Goal: Obtain resource: Obtain resource

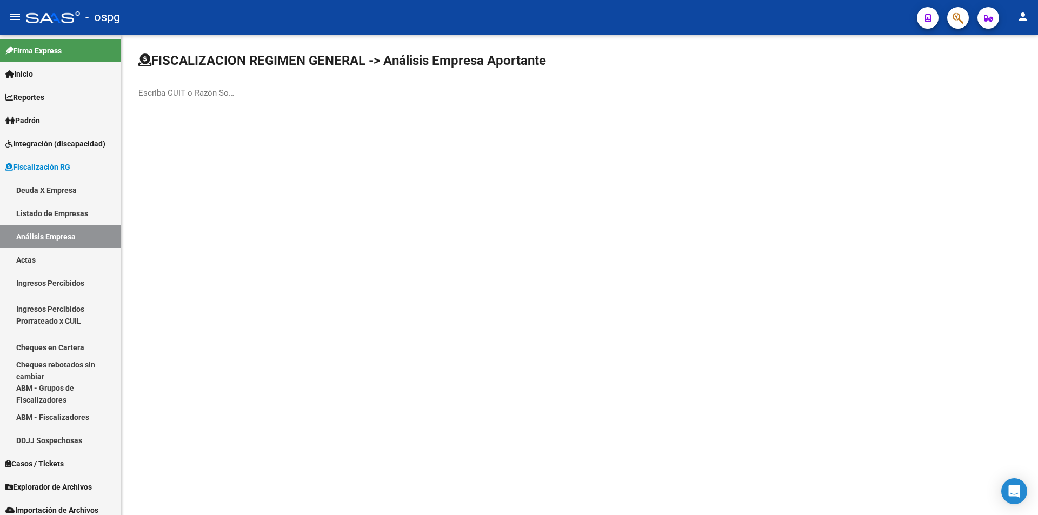
click at [167, 93] on input "Escriba CUIT o Razón Social para buscar" at bounding box center [186, 93] width 97 height 10
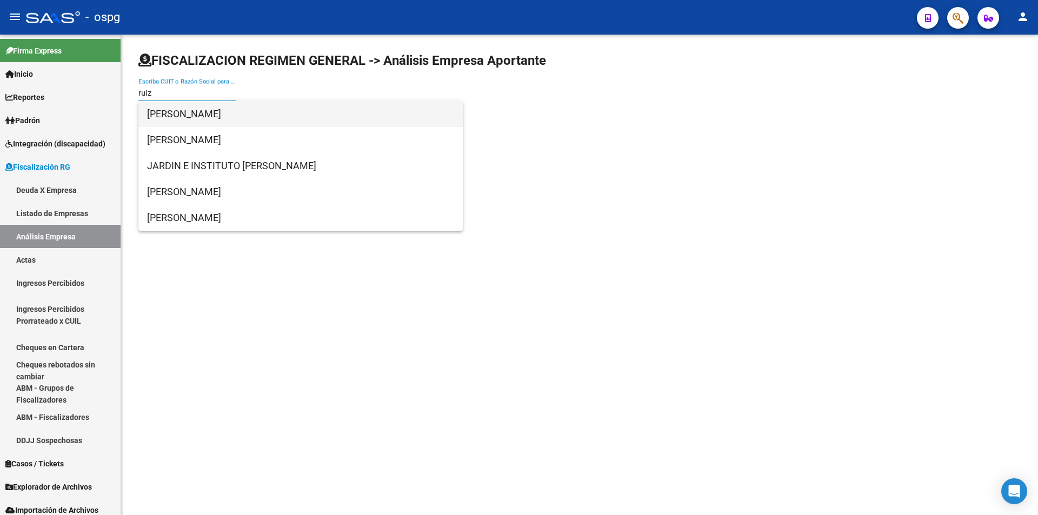
type input "ruiz"
click at [177, 110] on span "[PERSON_NAME]" at bounding box center [300, 114] width 307 height 26
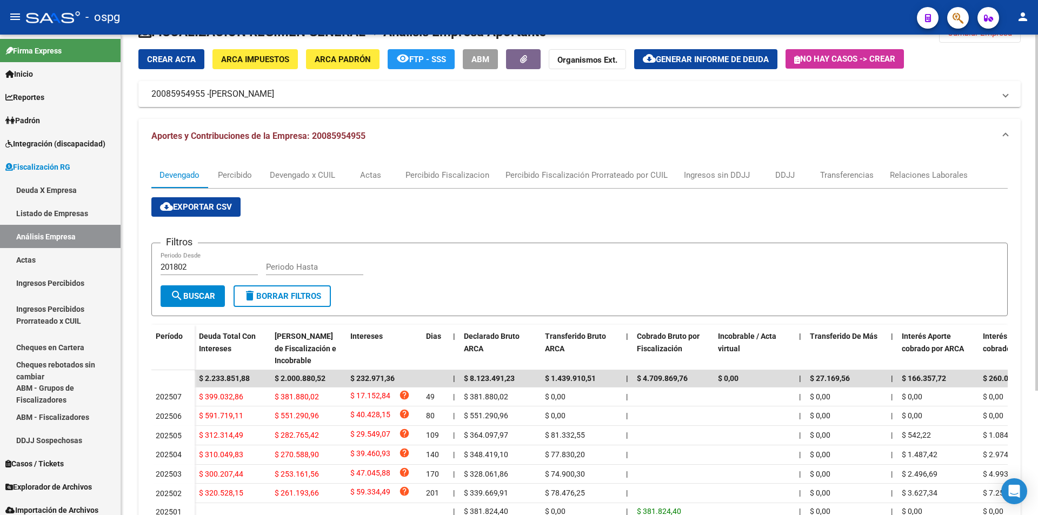
scroll to position [54, 0]
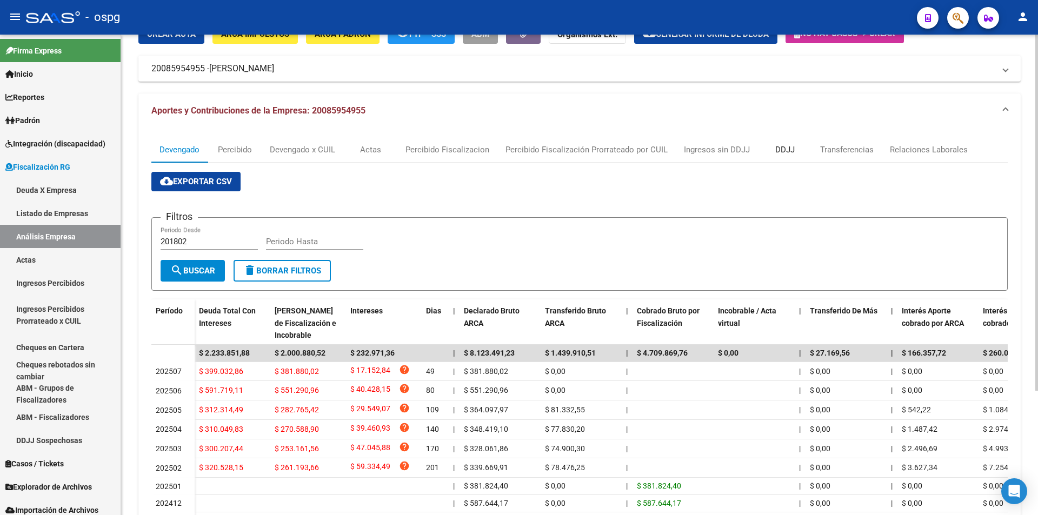
click at [786, 147] on div "DDJJ" at bounding box center [784, 150] width 19 height 12
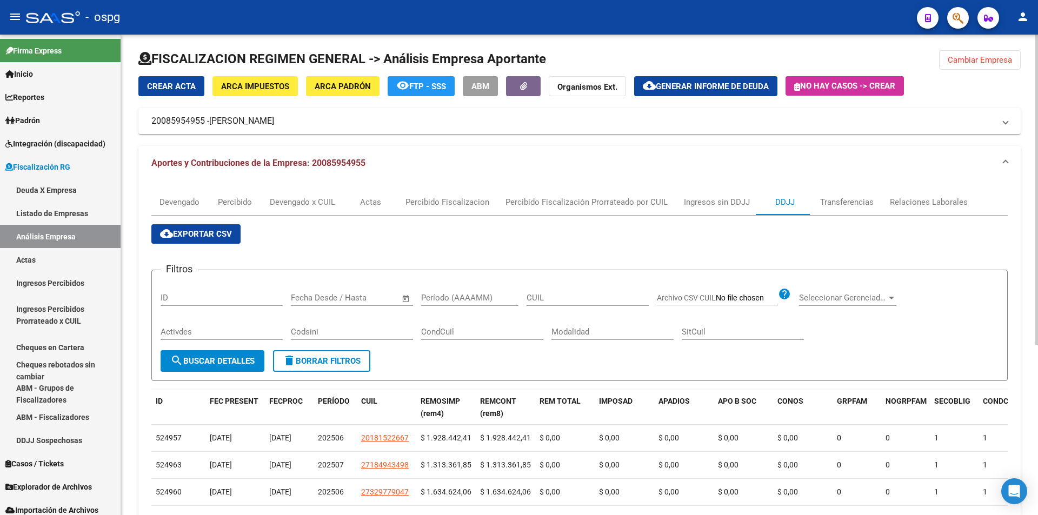
scroll to position [0, 0]
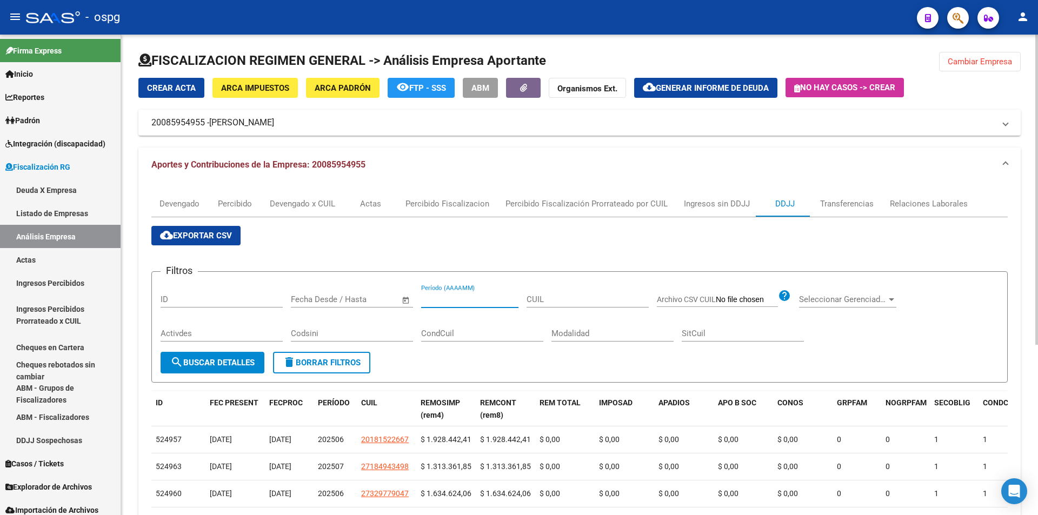
click at [473, 299] on input "Período (AAAAMM)" at bounding box center [469, 300] width 97 height 10
click at [201, 364] on span "search Buscar Detalles" at bounding box center [212, 363] width 84 height 10
click at [218, 238] on span "cloud_download Exportar CSV" at bounding box center [196, 236] width 72 height 10
click at [461, 295] on input "202502" at bounding box center [469, 300] width 97 height 10
click at [207, 368] on button "search Buscar Detalles" at bounding box center [213, 363] width 104 height 22
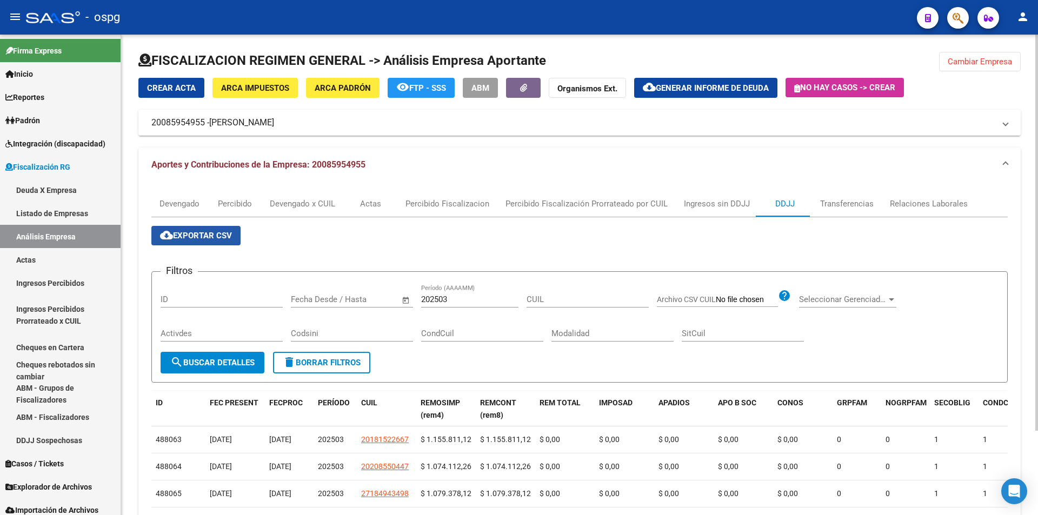
click at [217, 237] on span "cloud_download Exportar CSV" at bounding box center [196, 236] width 72 height 10
click at [463, 301] on input "202503" at bounding box center [469, 300] width 97 height 10
click at [215, 358] on span "search Buscar Detalles" at bounding box center [212, 363] width 84 height 10
click at [211, 233] on span "cloud_download Exportar CSV" at bounding box center [196, 236] width 72 height 10
click at [450, 309] on div "202504 Período (AAAAMM)" at bounding box center [469, 301] width 97 height 34
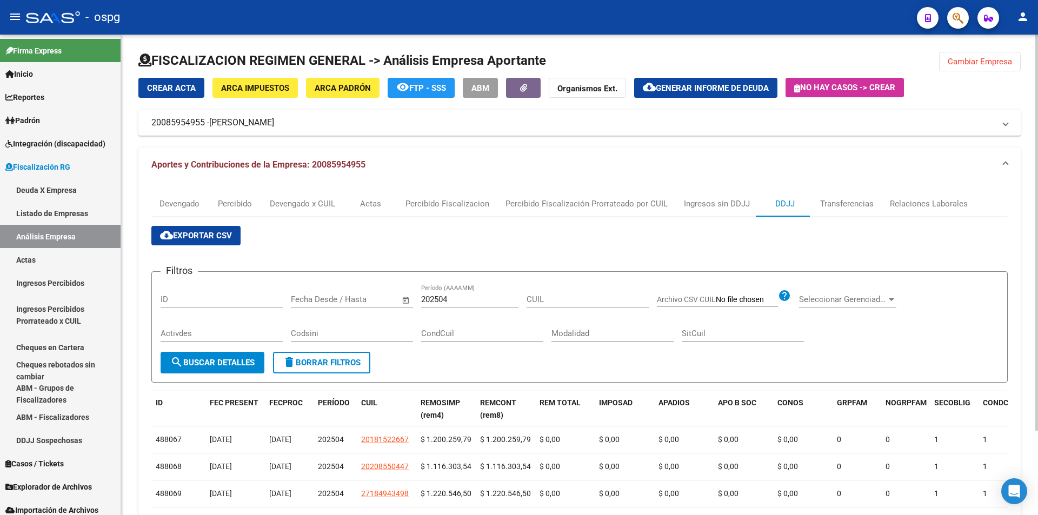
click at [454, 302] on input "202504" at bounding box center [469, 300] width 97 height 10
click at [229, 359] on span "search Buscar Detalles" at bounding box center [212, 363] width 84 height 10
click at [210, 364] on span "search Buscar Detalles" at bounding box center [212, 363] width 84 height 10
click at [182, 237] on span "cloud_download Exportar CSV" at bounding box center [196, 236] width 72 height 10
click at [464, 301] on input "202505" at bounding box center [469, 300] width 97 height 10
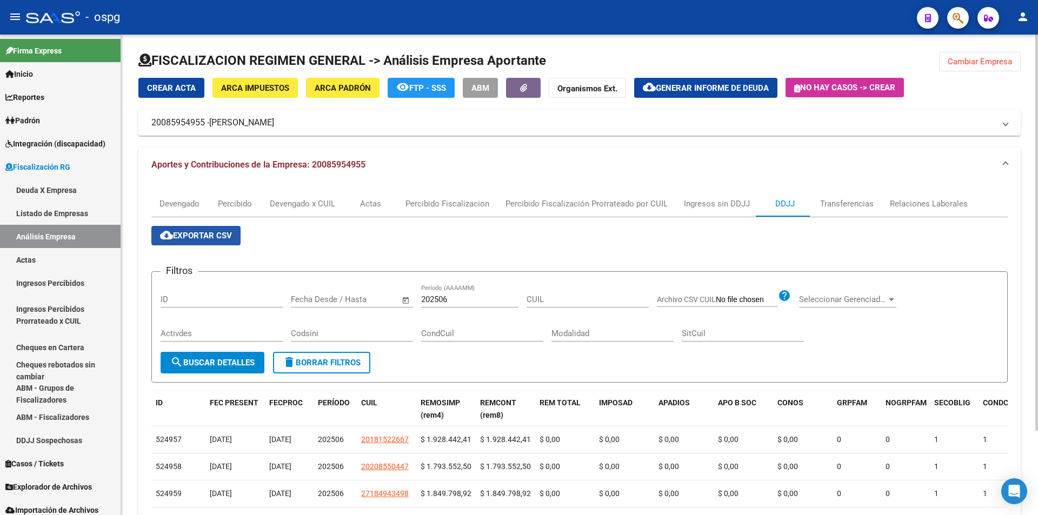
click at [216, 235] on span "cloud_download Exportar CSV" at bounding box center [196, 236] width 72 height 10
click at [459, 300] on input "202506" at bounding box center [469, 300] width 97 height 10
click at [214, 358] on span "search Buscar Detalles" at bounding box center [212, 363] width 84 height 10
click at [197, 233] on span "cloud_download Exportar CSV" at bounding box center [196, 236] width 72 height 10
click at [464, 300] on input "202507" at bounding box center [469, 300] width 97 height 10
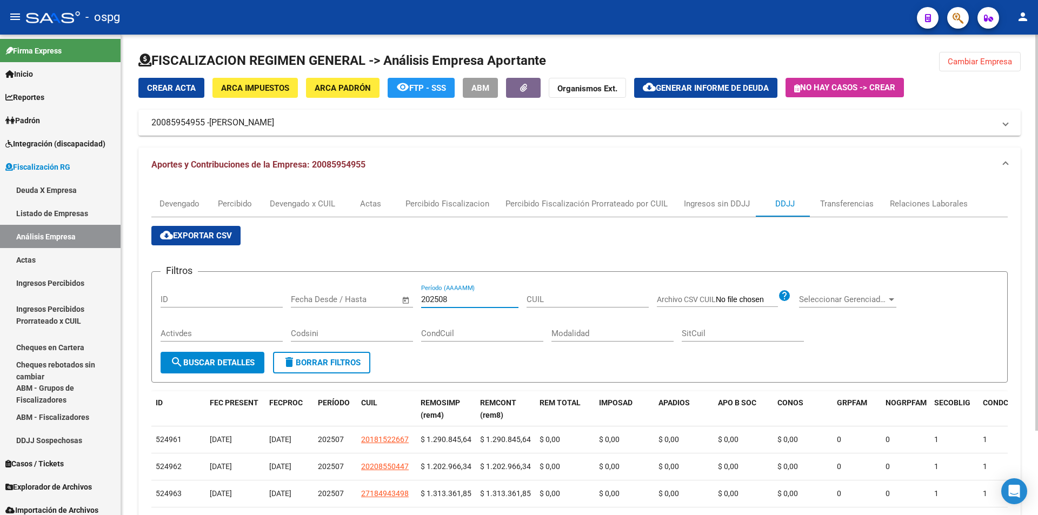
type input "202508"
click at [200, 365] on span "search Buscar Detalles" at bounding box center [212, 363] width 84 height 10
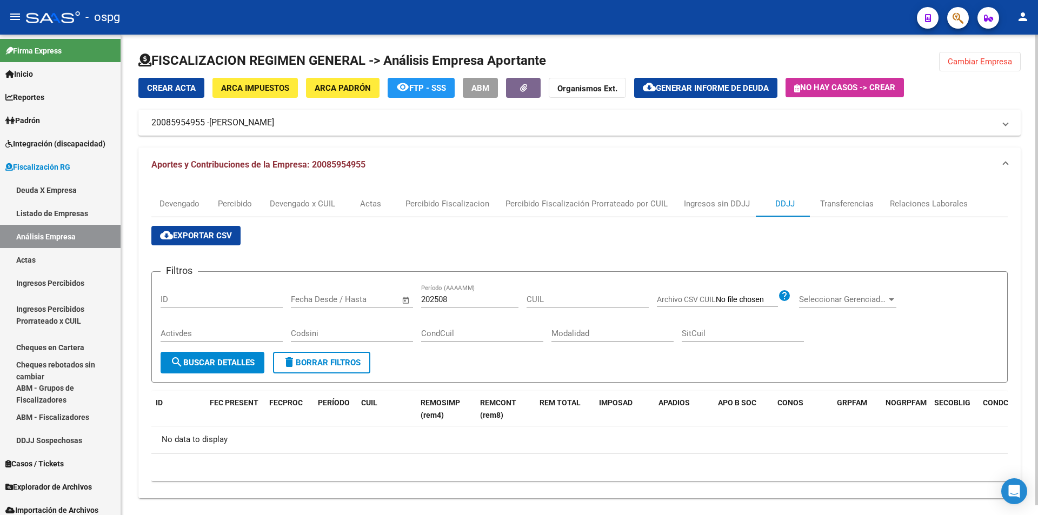
click at [985, 56] on button "Cambiar Empresa" at bounding box center [980, 61] width 82 height 19
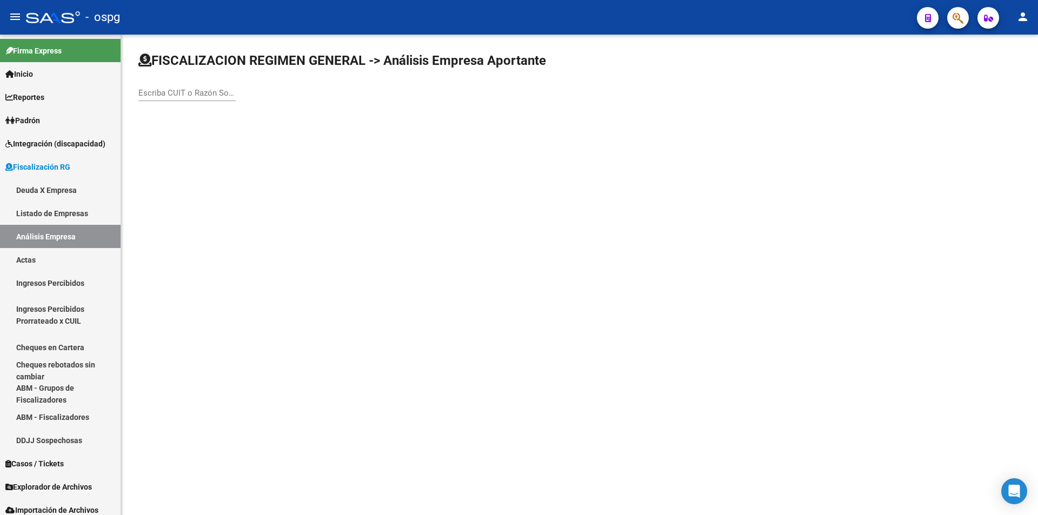
click at [182, 94] on input "Escriba CUIT o Razón Social para buscar" at bounding box center [186, 93] width 97 height 10
type input "ENTIMAR"
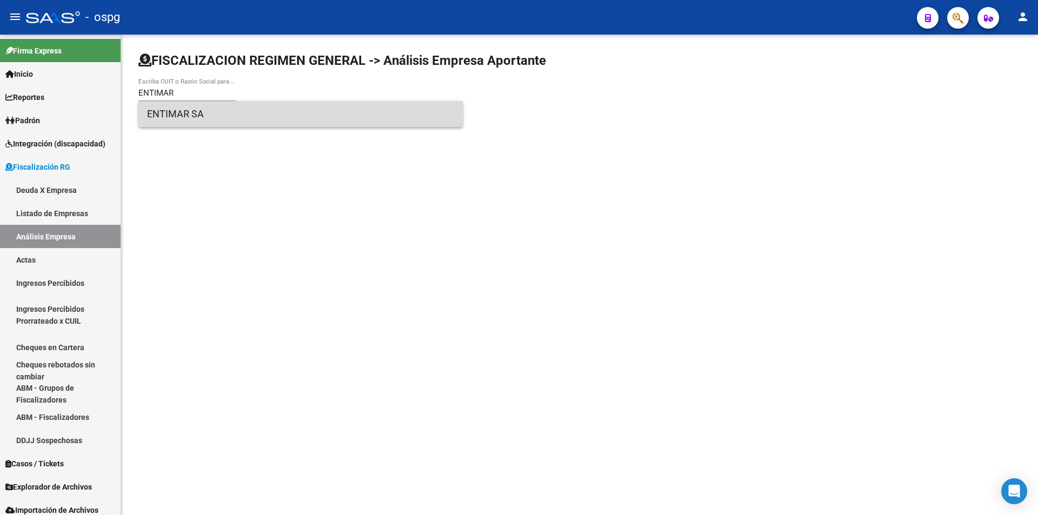
click at [181, 119] on span "ENTIMAR SA" at bounding box center [300, 114] width 307 height 26
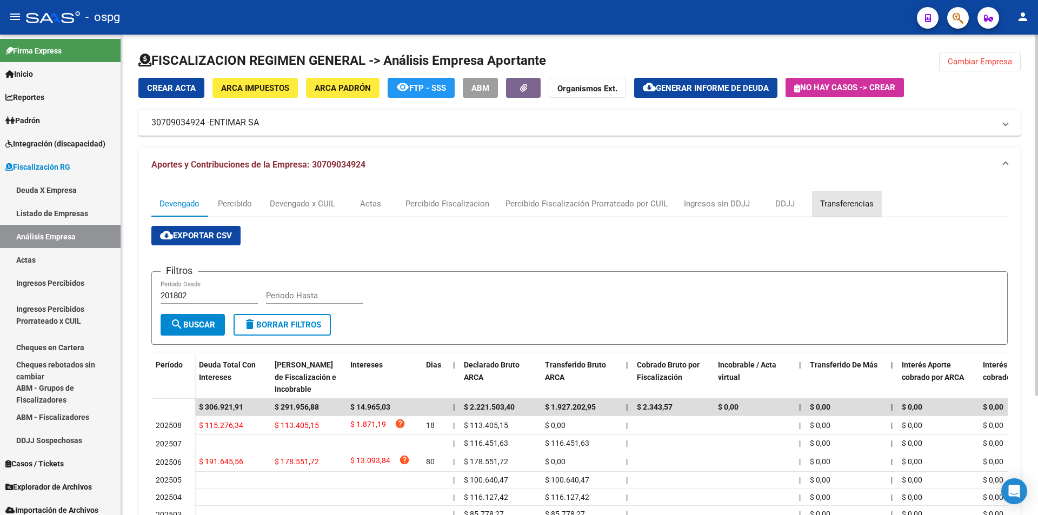
click at [842, 202] on div "Transferencias" at bounding box center [847, 204] width 54 height 12
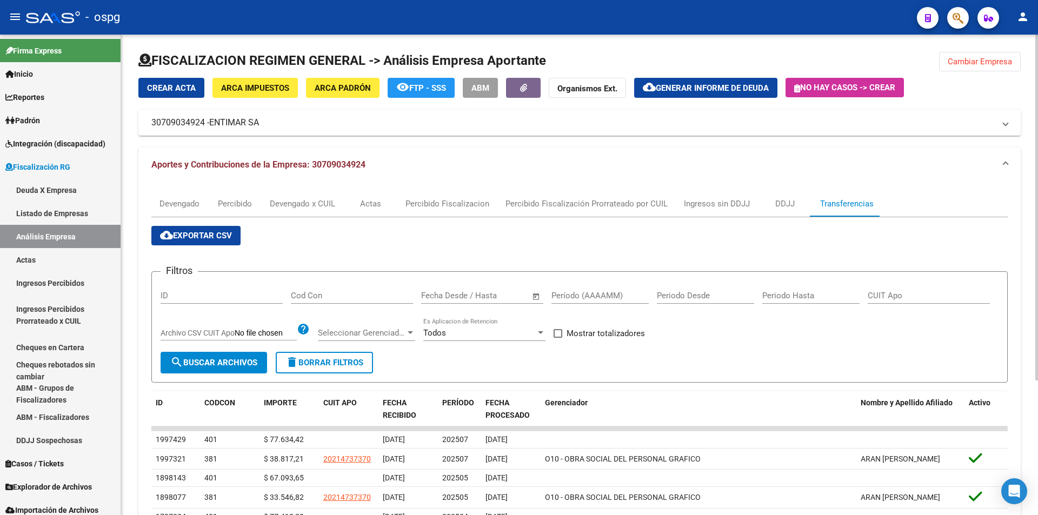
click at [584, 297] on input "Período (AAAAMM)" at bounding box center [600, 296] width 97 height 10
type input "202506"
click at [557, 333] on span at bounding box center [558, 333] width 9 height 9
click at [557, 338] on input "Mostrar totalizadores" at bounding box center [557, 338] width 1 height 1
checkbox input "true"
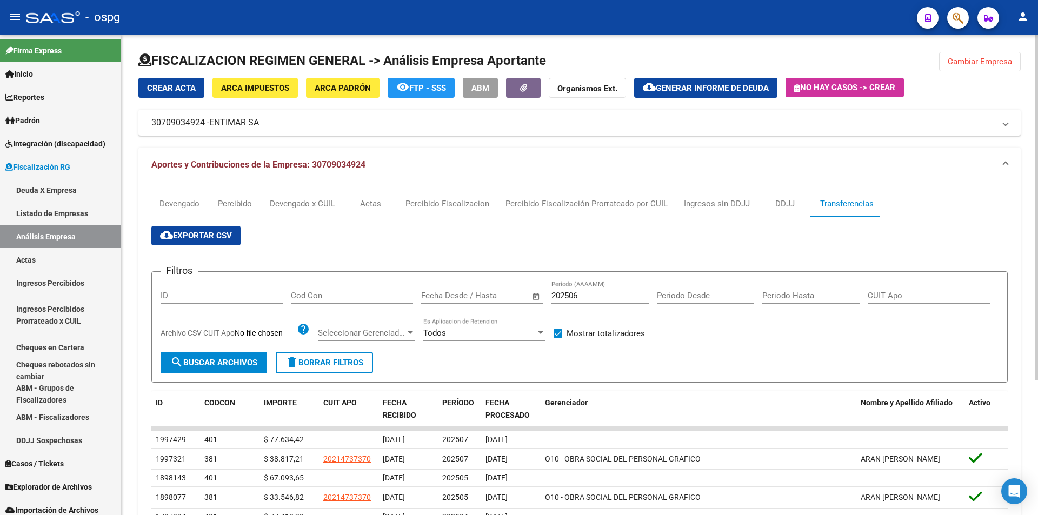
click at [208, 360] on span "search Buscar Archivos" at bounding box center [213, 363] width 87 height 10
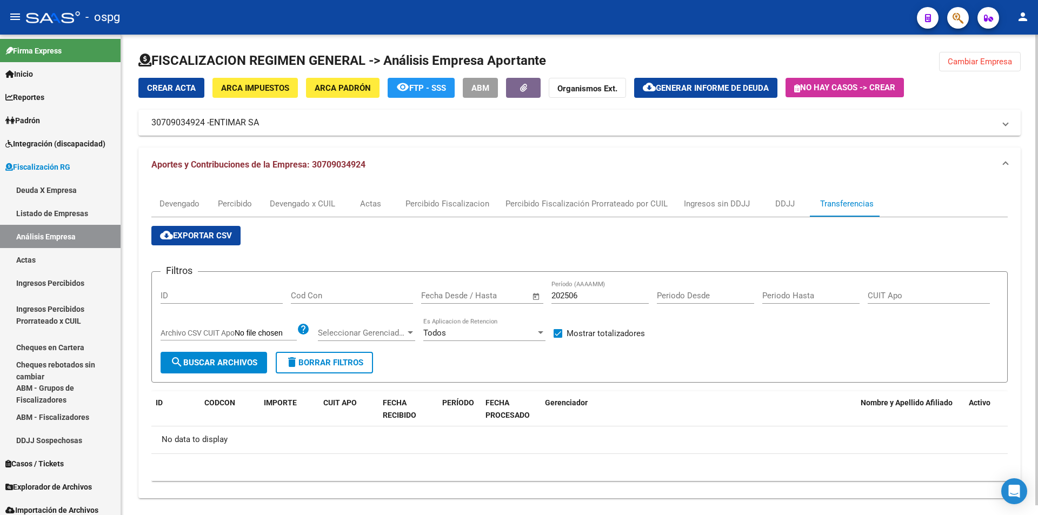
click at [586, 296] on input "202506" at bounding box center [600, 296] width 97 height 10
type input "202508"
click at [204, 363] on span "search Buscar Archivos" at bounding box center [213, 363] width 87 height 10
click at [723, 86] on span "Generar informe de deuda" at bounding box center [712, 88] width 113 height 10
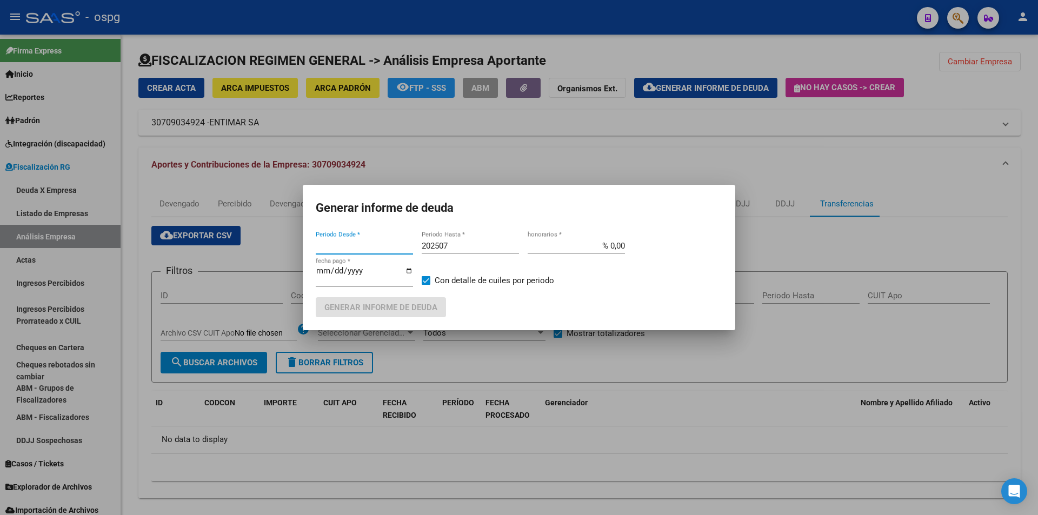
type input "202501"
click at [463, 249] on input "202507" at bounding box center [470, 246] width 97 height 10
type input "202508"
drag, startPoint x: 427, startPoint y: 278, endPoint x: 424, endPoint y: 302, distance: 23.5
click at [427, 279] on span at bounding box center [426, 280] width 9 height 9
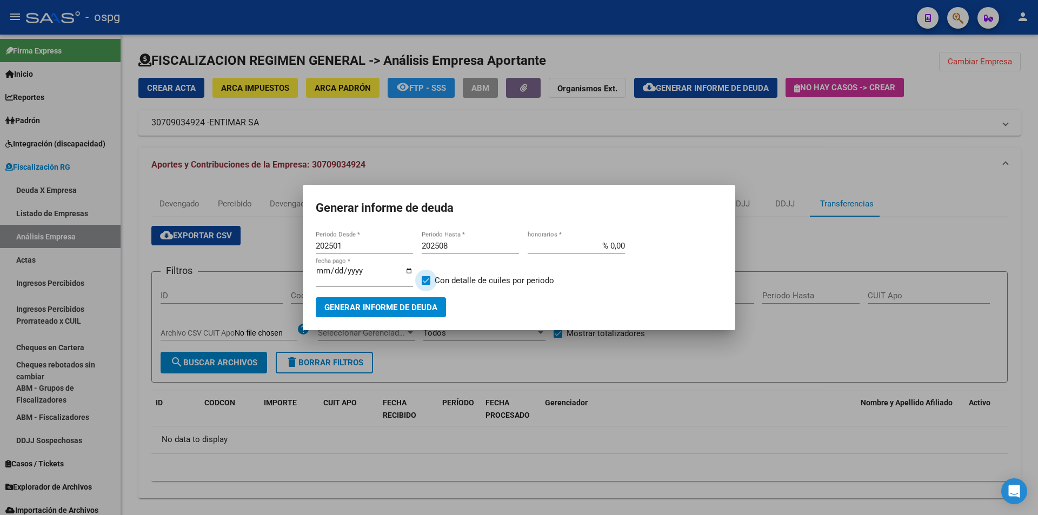
click at [426, 285] on input "Con detalle de cuiles por periodo" at bounding box center [426, 285] width 1 height 1
checkbox input "false"
click at [411, 303] on span "Generar informe de deuda" at bounding box center [380, 308] width 113 height 10
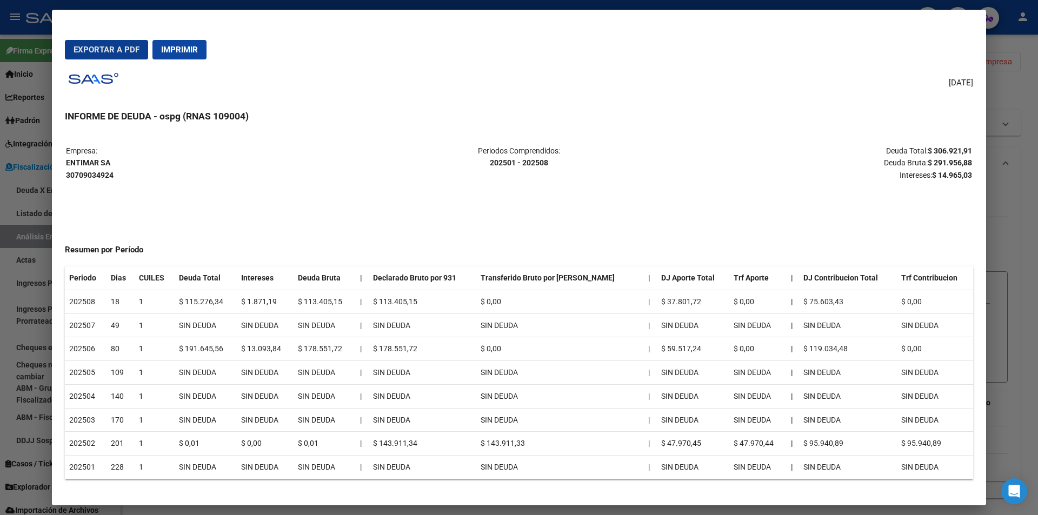
click at [107, 49] on span "Exportar a PDF" at bounding box center [107, 50] width 66 height 10
click at [579, 182] on table "Empresa: ENTIMAR SA 30709034924 Periodos Comprendidos: 202501 - 202508 Deuda To…" at bounding box center [519, 163] width 908 height 39
click at [595, 202] on div "Empresa: ENTIMAR SA 30709034924 Periodos Comprendidos: 202501 - 202508 Deuda To…" at bounding box center [519, 312] width 908 height 336
click at [1031, 223] on div at bounding box center [519, 257] width 1038 height 515
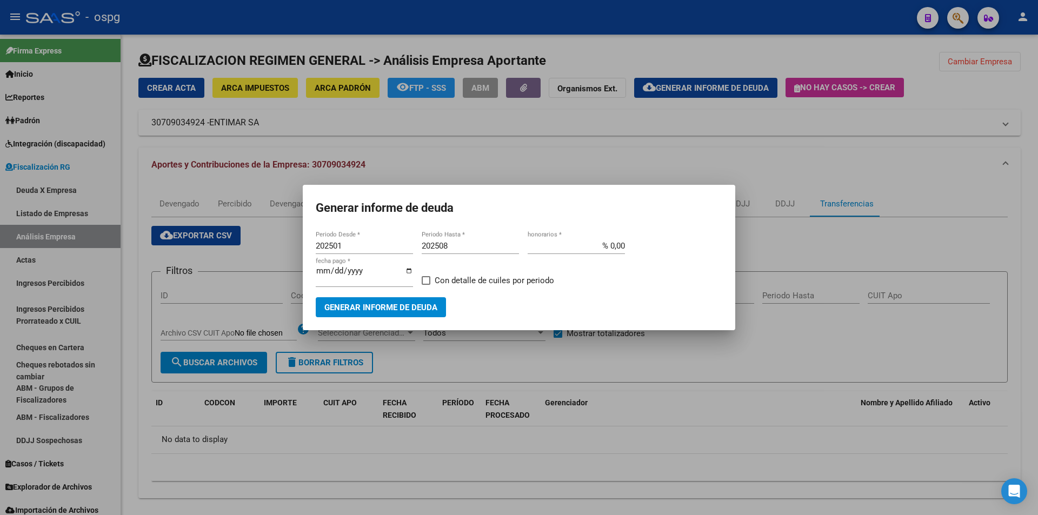
click at [1028, 223] on div at bounding box center [519, 257] width 1038 height 515
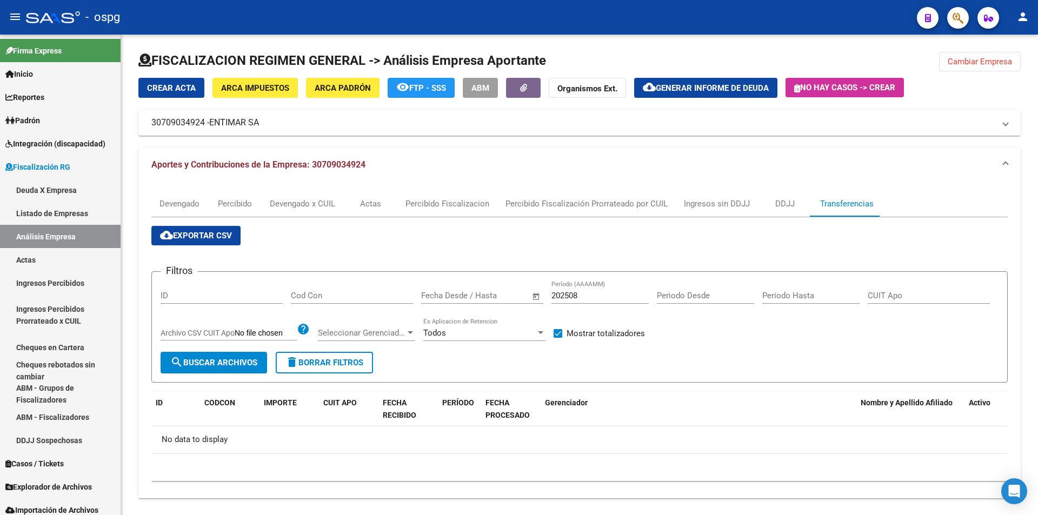
click at [1028, 223] on div "FISCALIZACION REGIMEN GENERAL -> Análisis Empresa Aportante Cambiar Empresa Cre…" at bounding box center [579, 280] width 917 height 490
click at [982, 57] on span "Cambiar Empresa" at bounding box center [980, 62] width 64 height 10
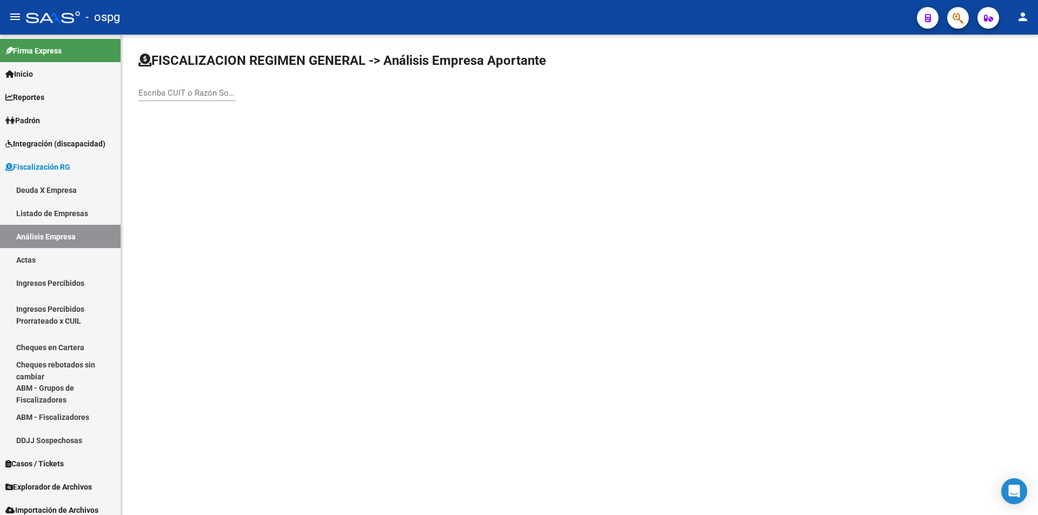
click at [182, 95] on input "Escriba CUIT o Razón Social para buscar" at bounding box center [186, 93] width 97 height 10
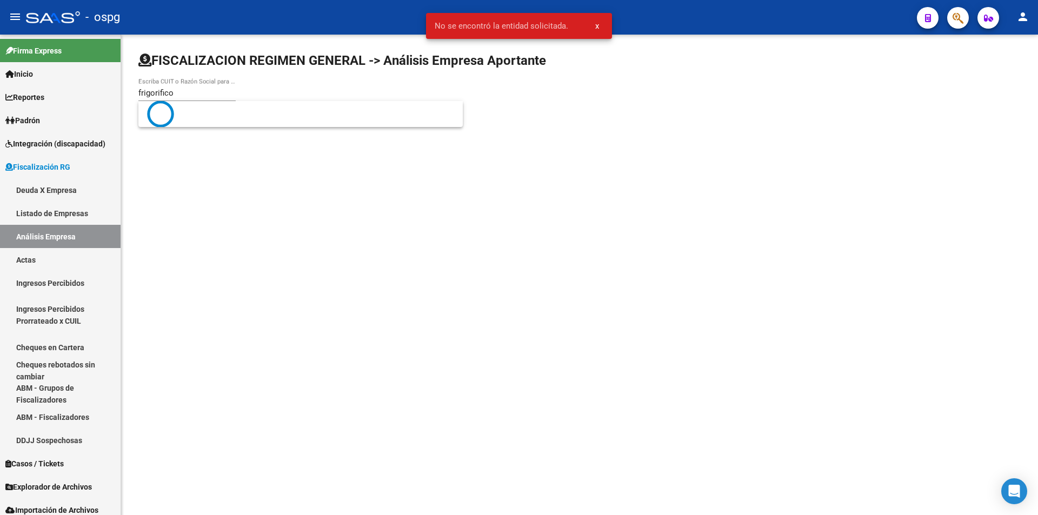
click at [183, 132] on body "menu - ospg person Firma Express Inicio Calendario SSS Instructivos Contacto OS…" at bounding box center [519, 257] width 1038 height 515
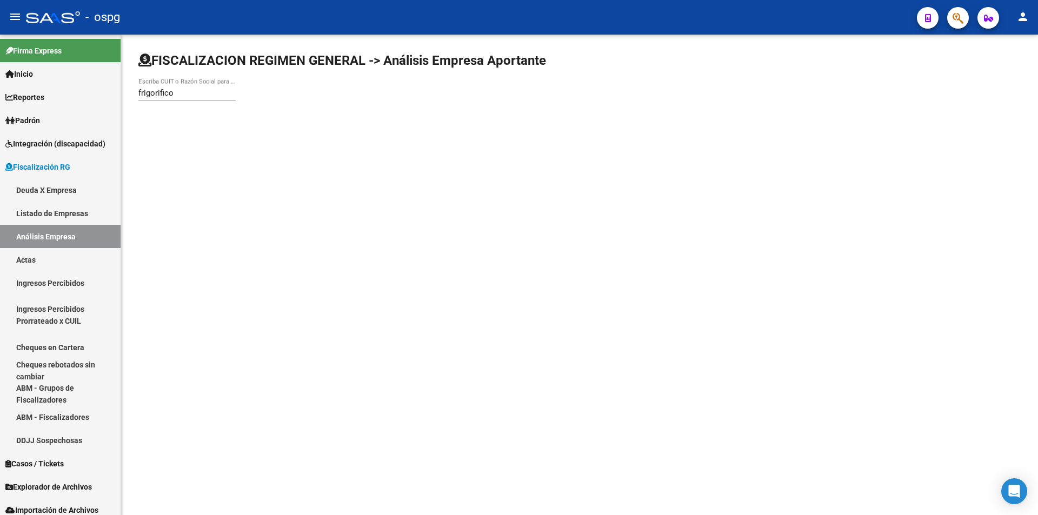
click at [200, 98] on div "frigorifico Escriba CUIT o Razón Social para buscar" at bounding box center [186, 89] width 97 height 23
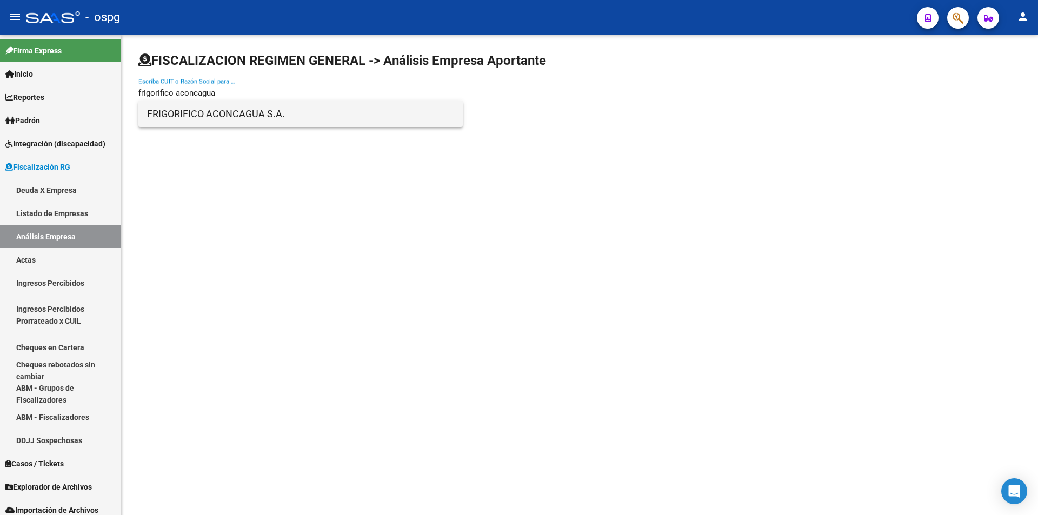
type input "frigorifico aconcagua"
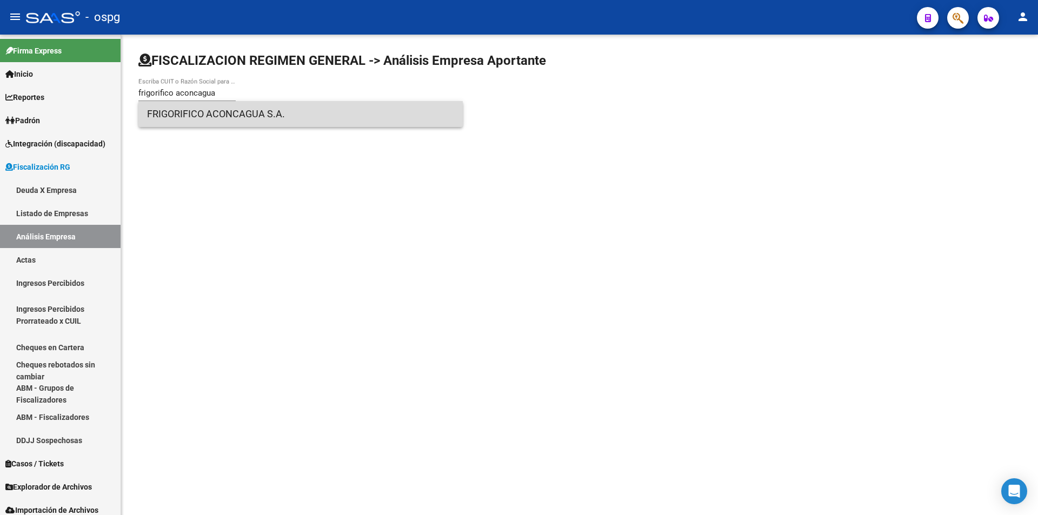
click at [174, 116] on span "FRIGORIFICO ACONCAGUA S.A." at bounding box center [300, 114] width 307 height 26
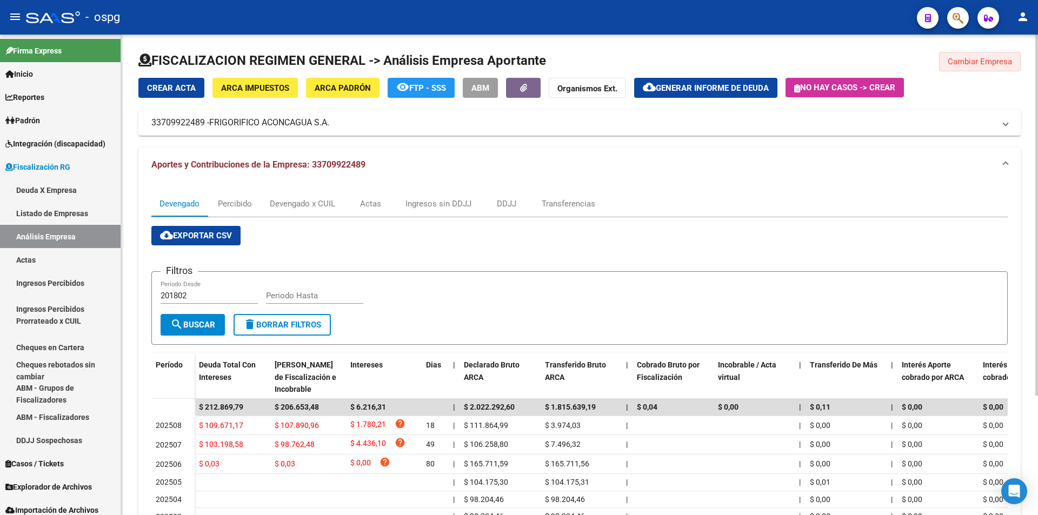
click at [1005, 69] on button "Cambiar Empresa" at bounding box center [980, 61] width 82 height 19
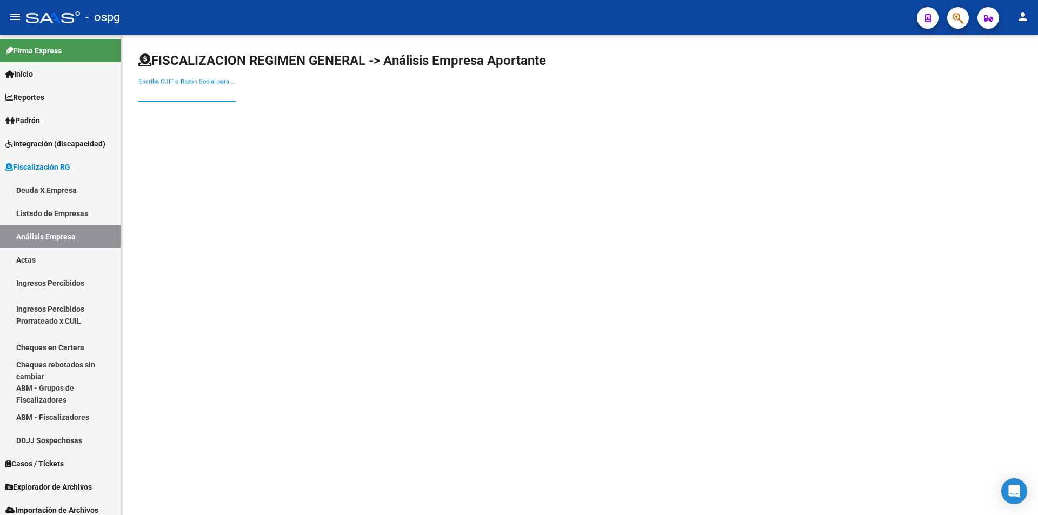
click at [219, 95] on input "Escriba CUIT o Razón Social para buscar" at bounding box center [186, 93] width 97 height 10
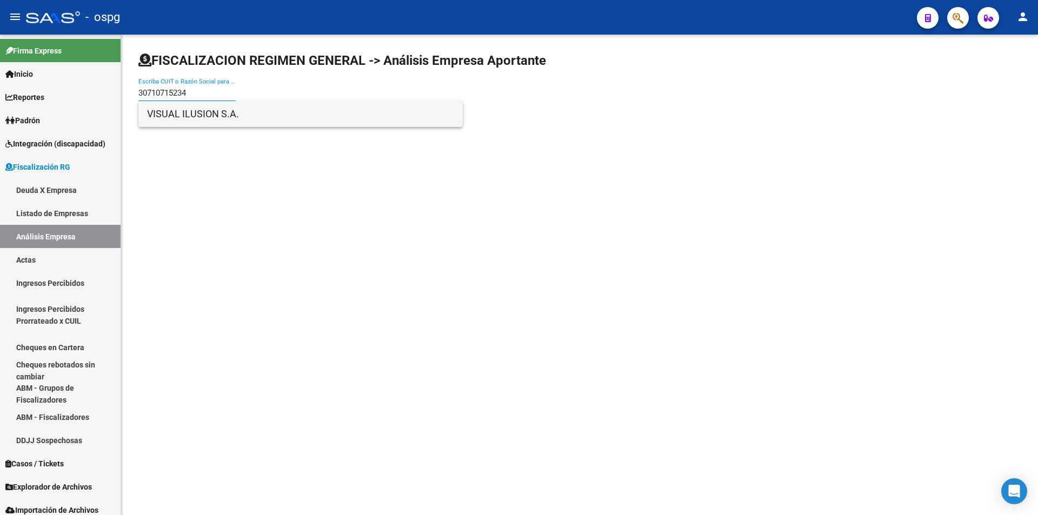
type input "30710715234"
click at [222, 119] on span "VISUAL ILUSION S.A." at bounding box center [300, 114] width 307 height 26
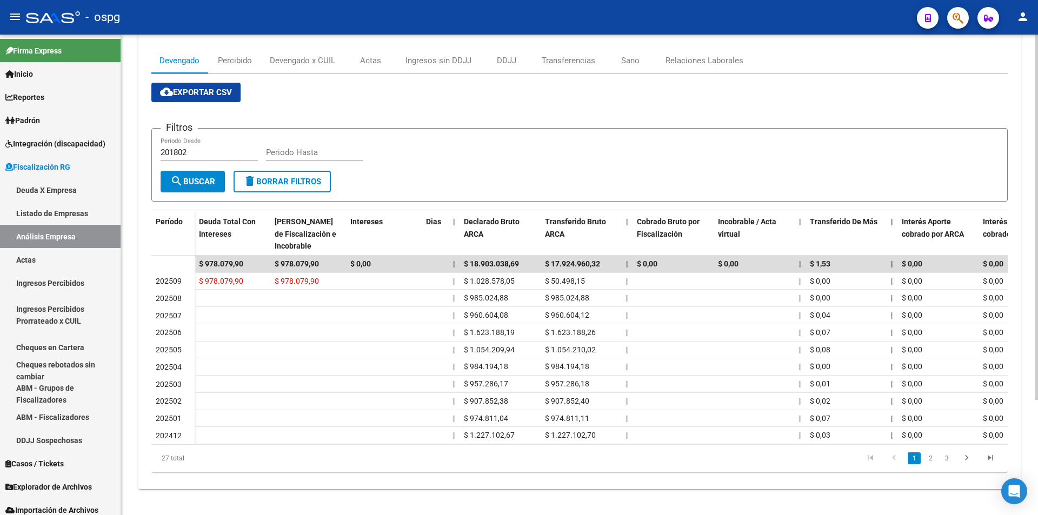
scroll to position [151, 0]
click at [967, 457] on icon "go to next page" at bounding box center [967, 459] width 14 height 13
click at [966, 460] on icon "go to next page" at bounding box center [967, 459] width 14 height 13
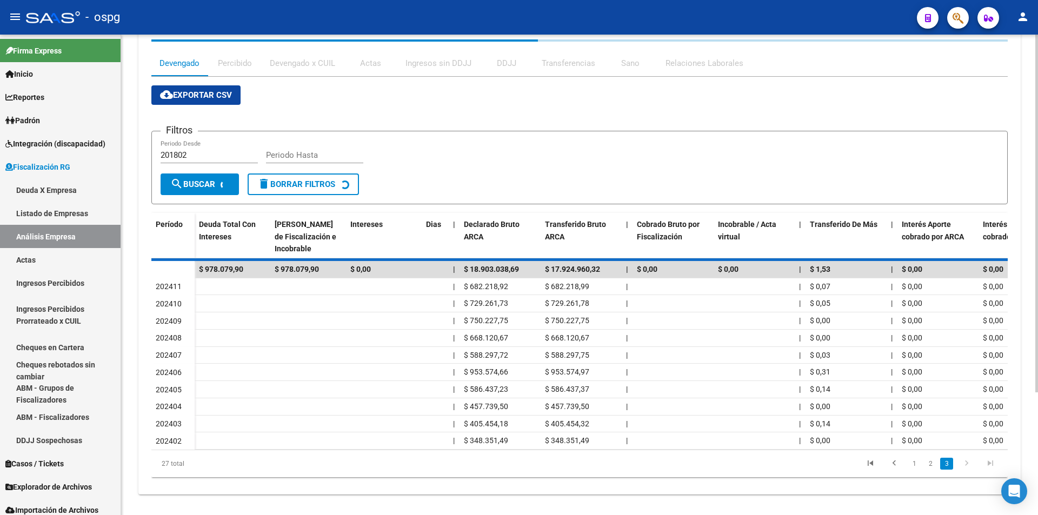
scroll to position [100, 0]
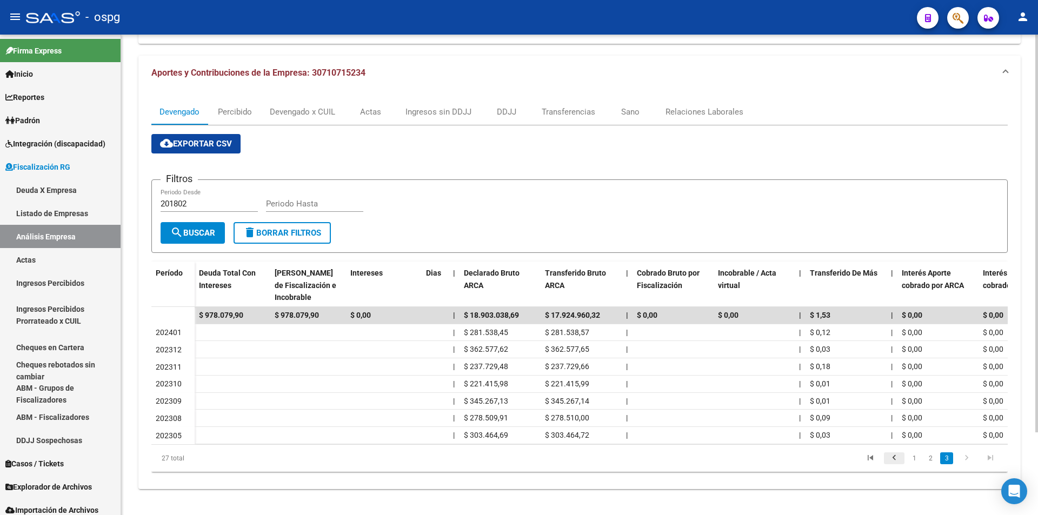
click at [894, 457] on icon "go to previous page" at bounding box center [894, 459] width 14 height 13
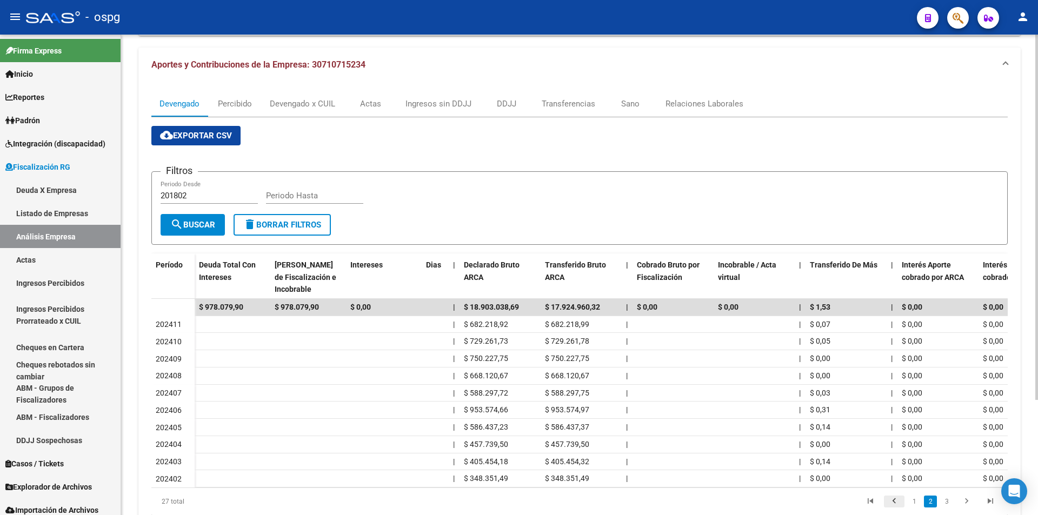
click at [894, 507] on icon "go to previous page" at bounding box center [894, 502] width 14 height 13
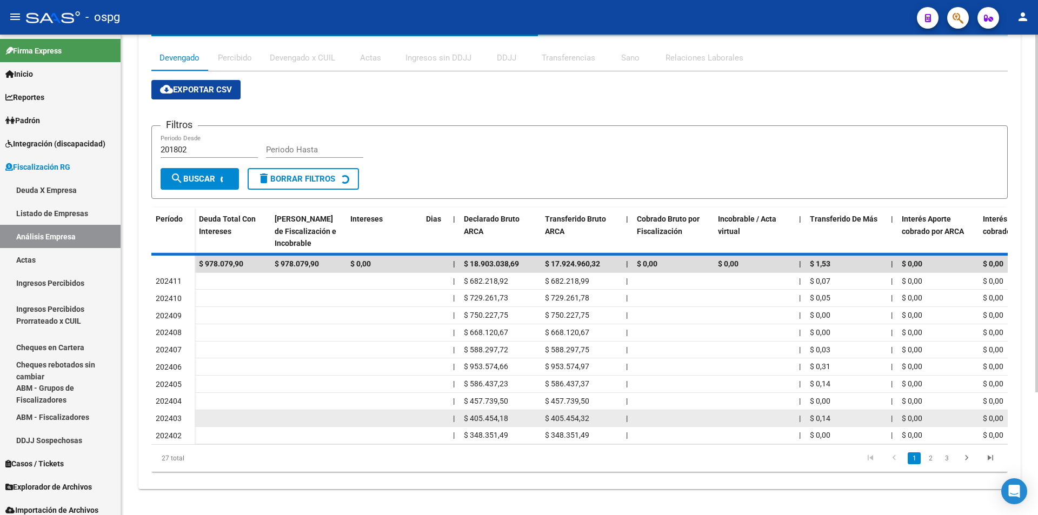
scroll to position [165, 0]
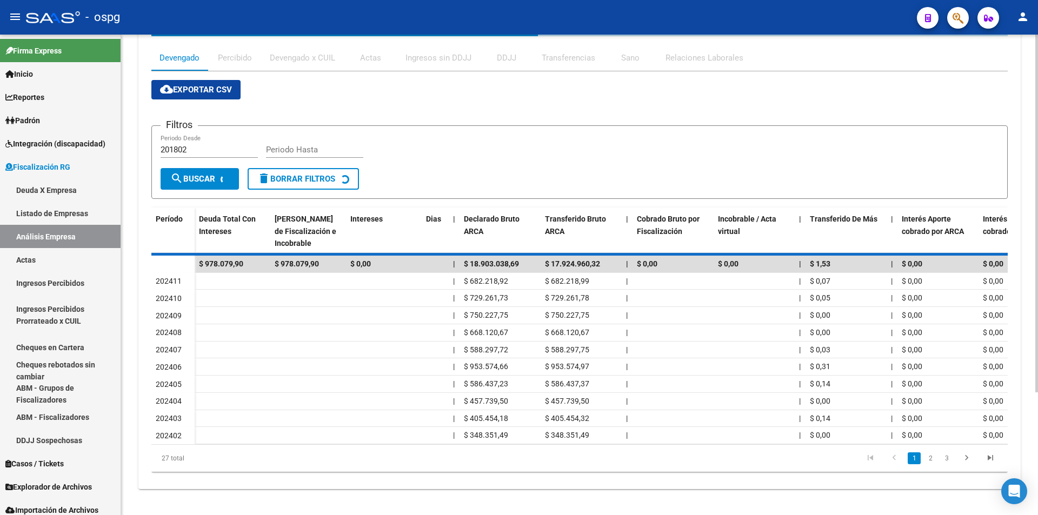
click at [892, 456] on div "27 total 1 2 3" at bounding box center [579, 458] width 856 height 27
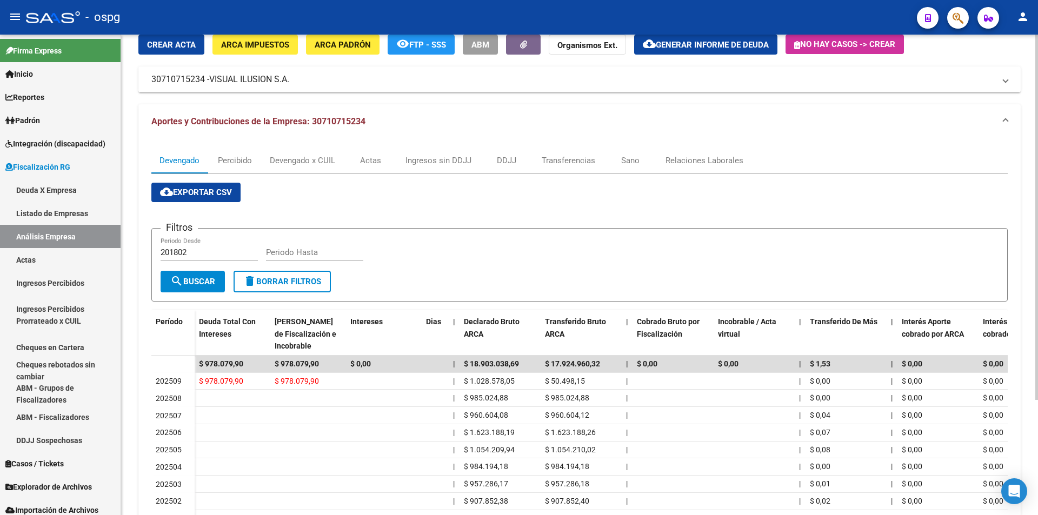
scroll to position [0, 0]
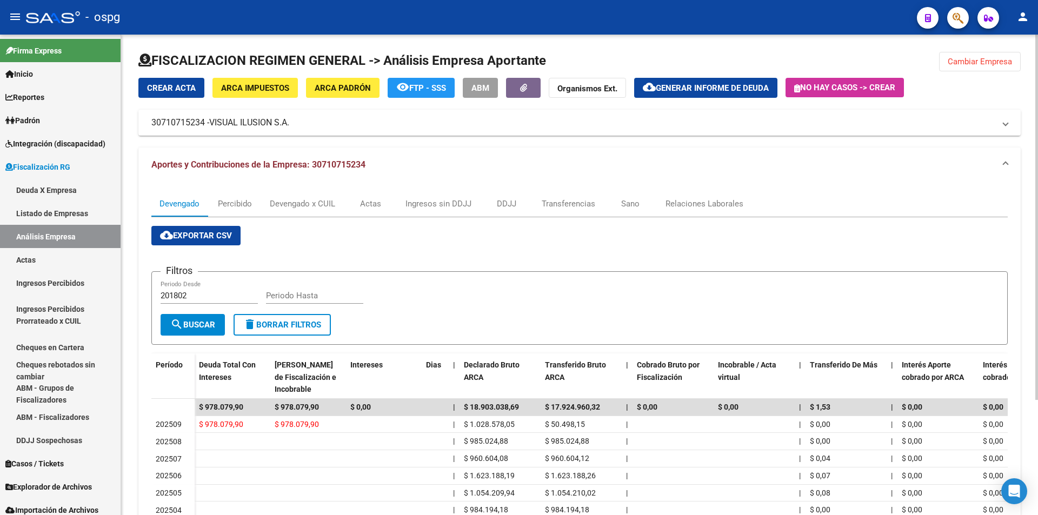
click at [977, 64] on span "Cambiar Empresa" at bounding box center [980, 62] width 64 height 10
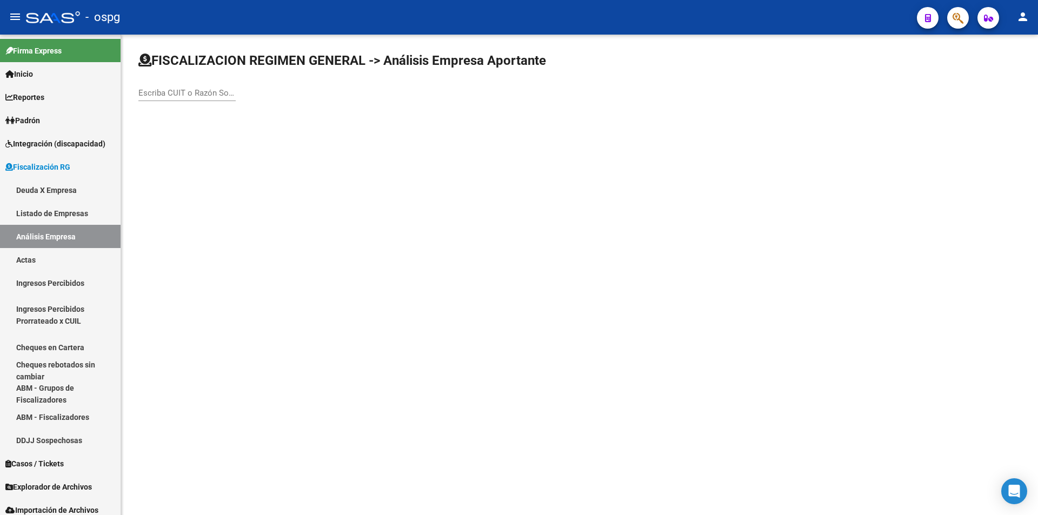
click at [182, 92] on input "Escriba CUIT o Razón Social para buscar" at bounding box center [186, 93] width 97 height 10
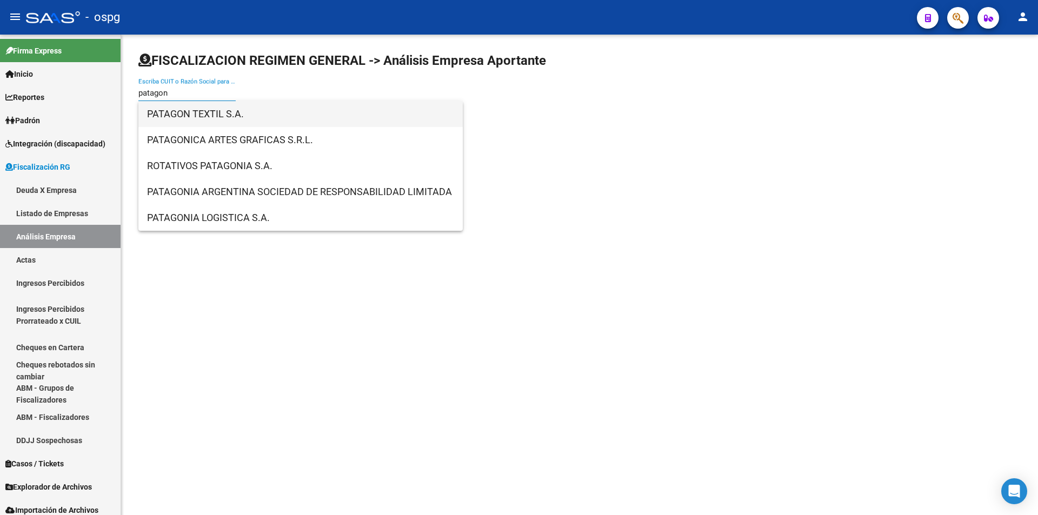
type input "patagon"
click at [184, 108] on span "PATAGON TEXTIL S.A." at bounding box center [300, 114] width 307 height 26
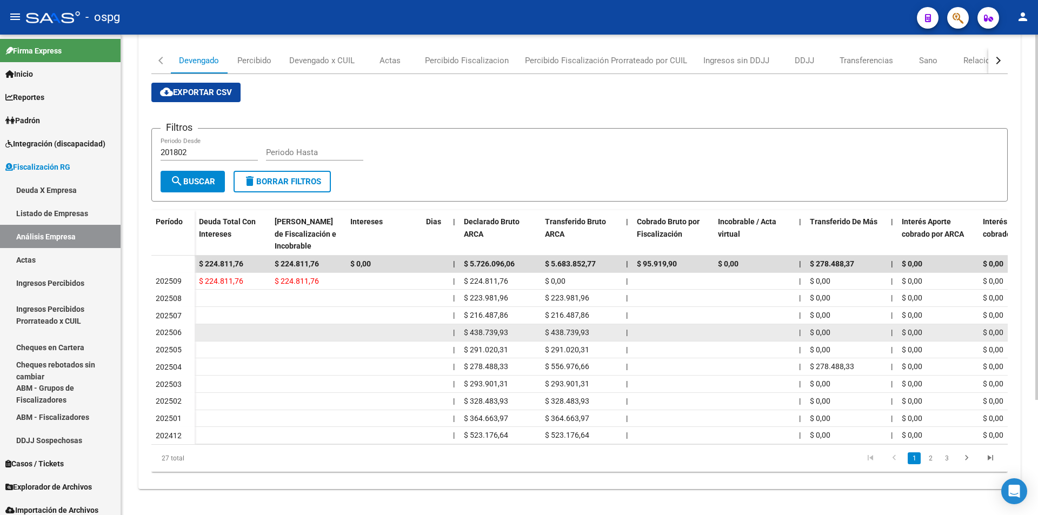
scroll to position [151, 0]
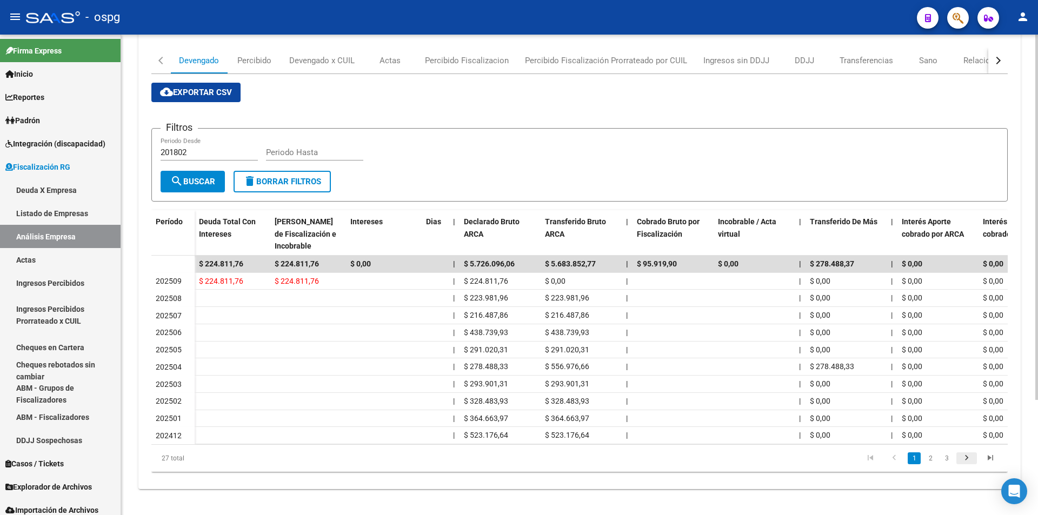
click at [964, 459] on icon "go to next page" at bounding box center [967, 459] width 14 height 13
click at [967, 458] on icon "go to next page" at bounding box center [967, 459] width 14 height 13
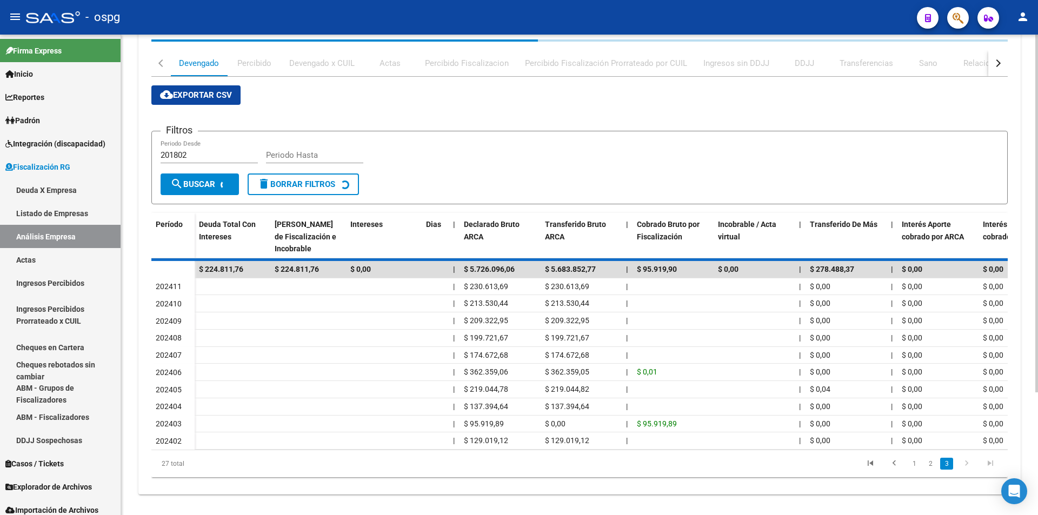
scroll to position [100, 0]
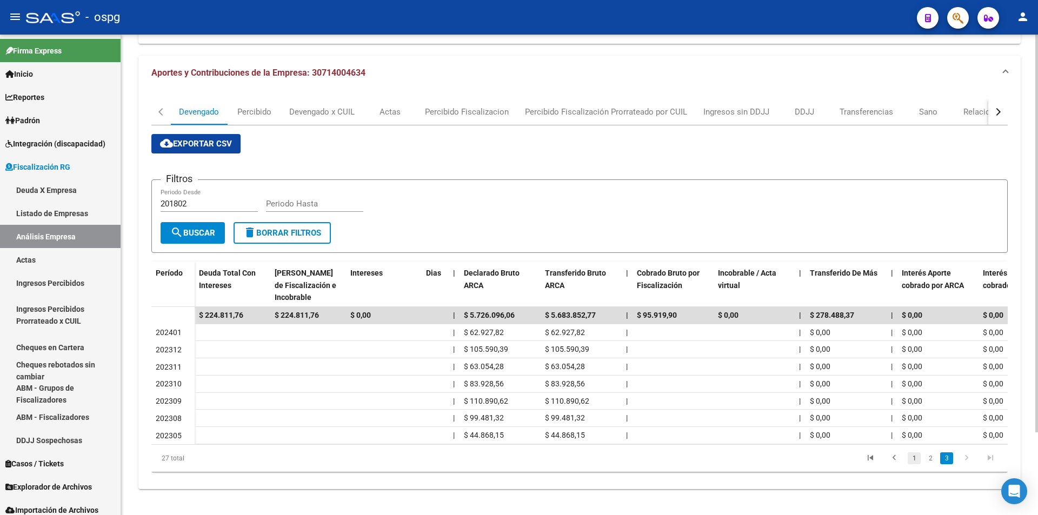
click at [917, 460] on link "1" at bounding box center [914, 459] width 13 height 12
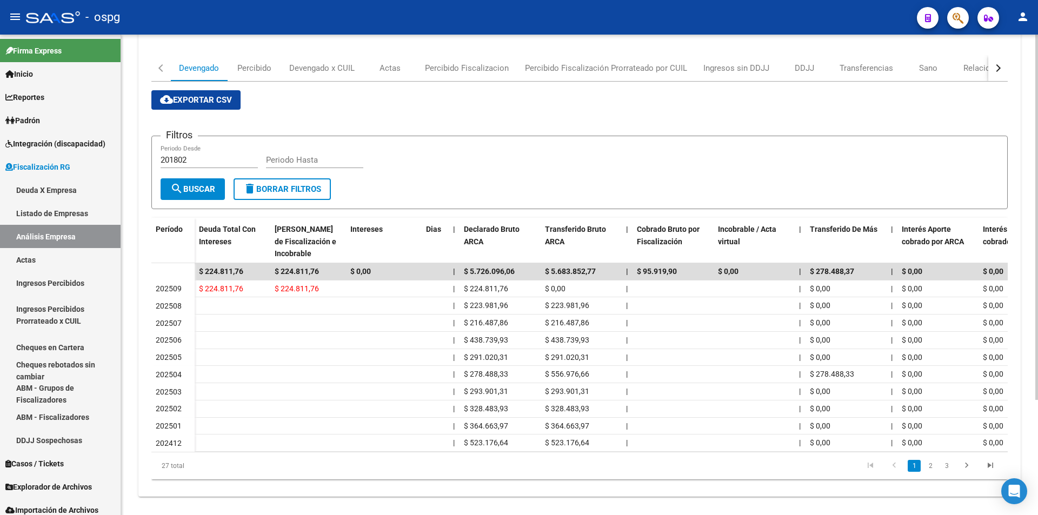
scroll to position [151, 0]
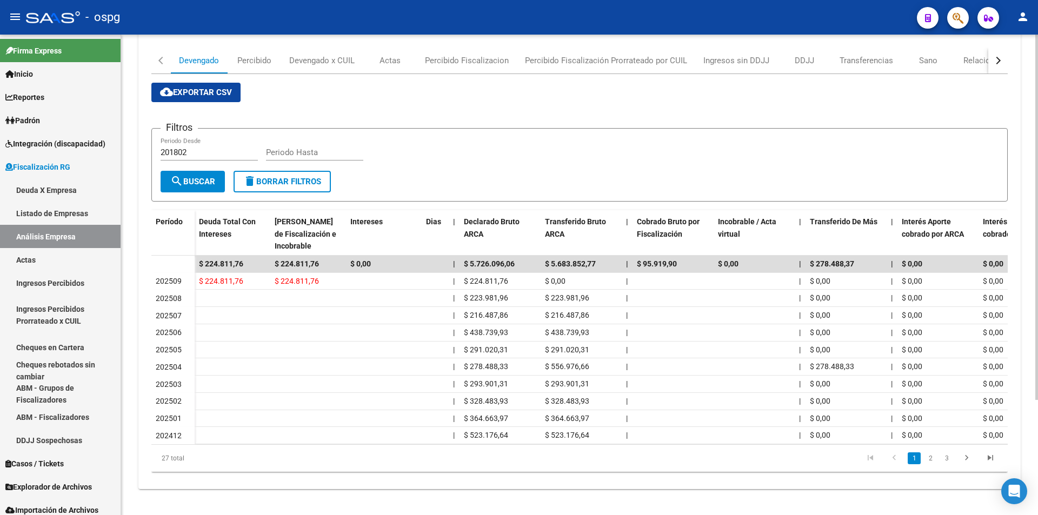
click at [869, 462] on icon "go to first page" at bounding box center [871, 459] width 14 height 13
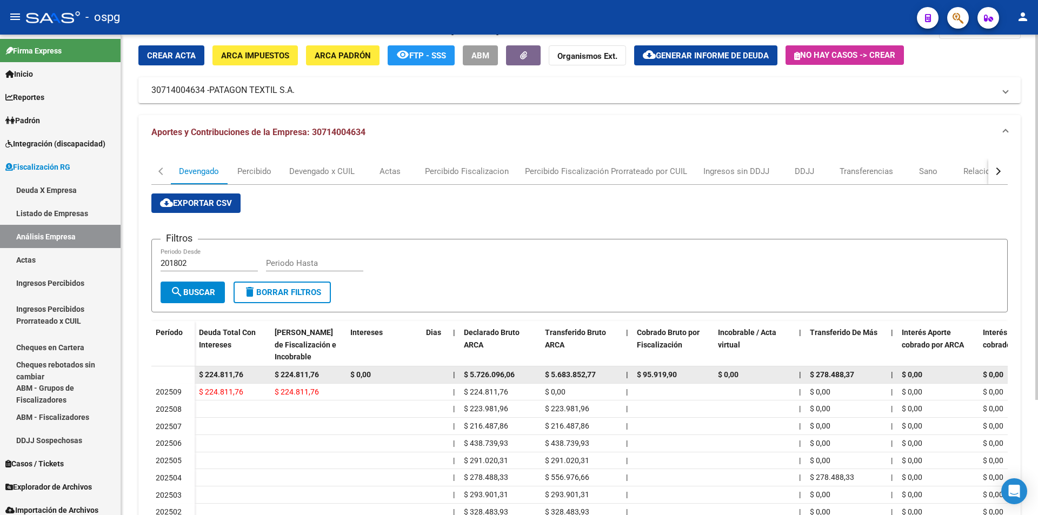
scroll to position [54, 0]
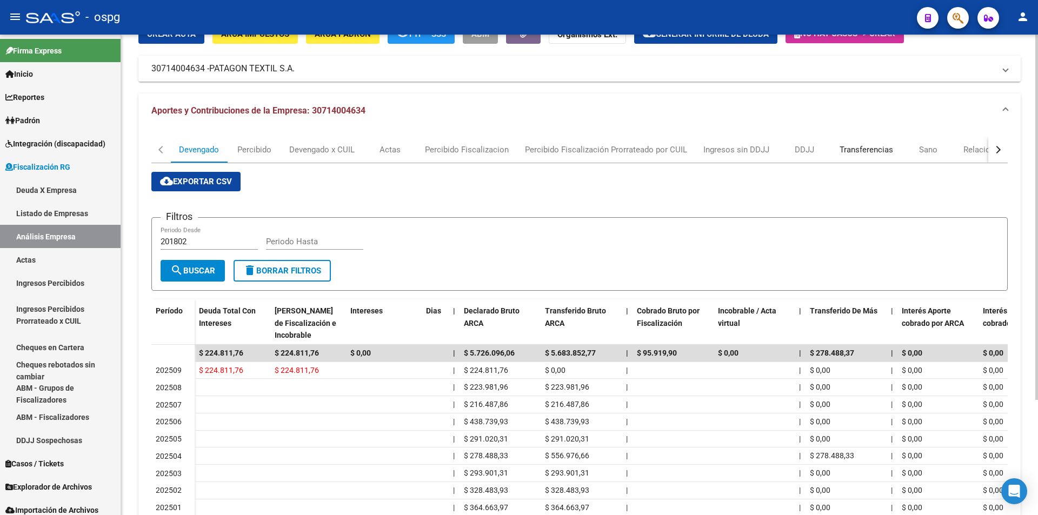
click at [856, 146] on div "Transferencias" at bounding box center [867, 150] width 54 height 12
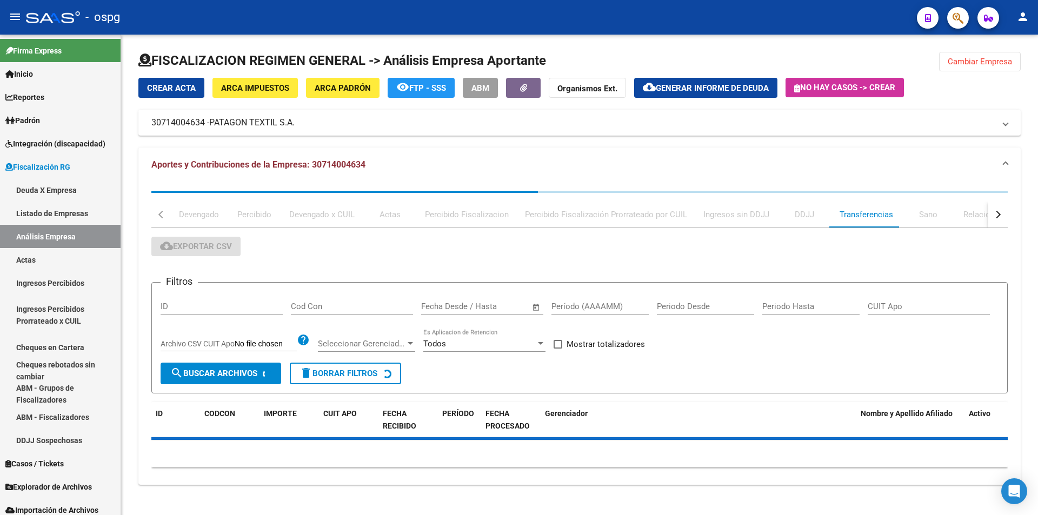
scroll to position [0, 0]
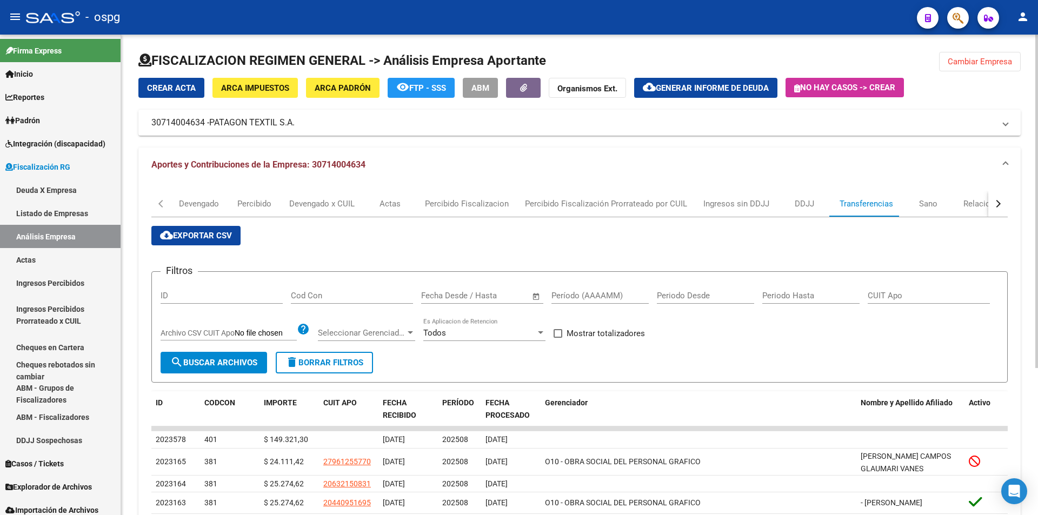
click at [600, 295] on input "Período (AAAAMM)" at bounding box center [600, 296] width 97 height 10
type input "202508"
click at [556, 332] on span at bounding box center [558, 333] width 9 height 9
click at [557, 338] on input "Mostrar totalizadores" at bounding box center [557, 338] width 1 height 1
checkbox input "true"
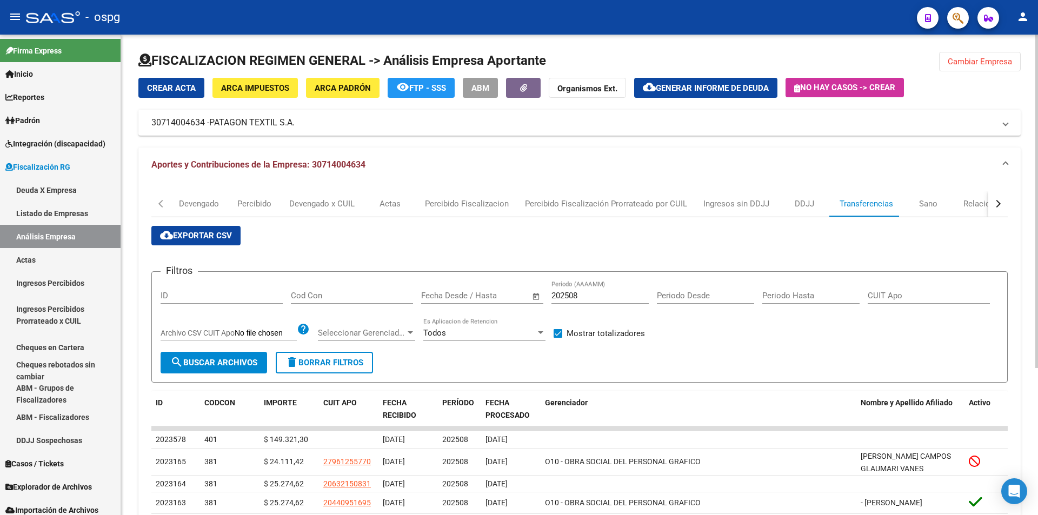
click at [225, 366] on span "search Buscar Archivos" at bounding box center [213, 363] width 87 height 10
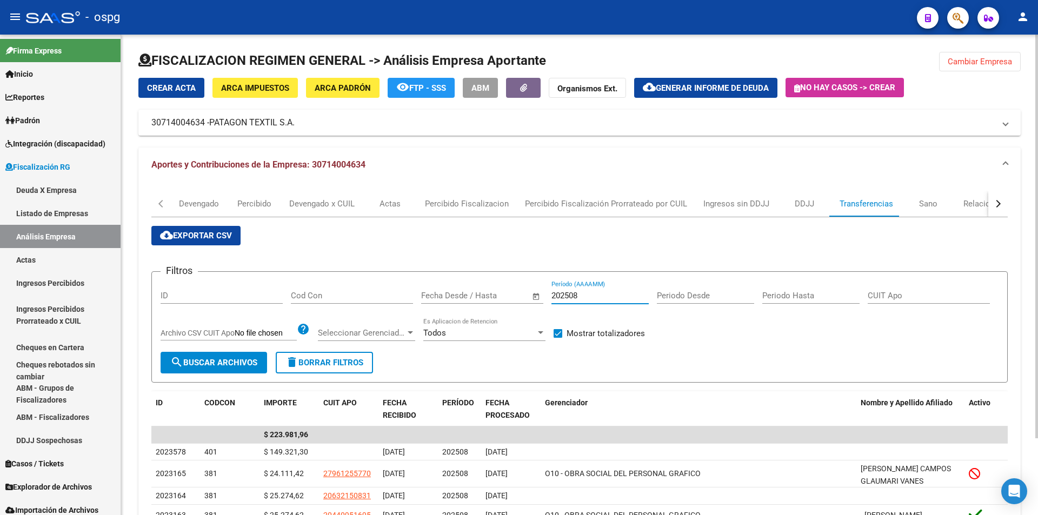
click at [588, 294] on input "202508" at bounding box center [600, 296] width 97 height 10
click at [224, 359] on span "search Buscar Archivos" at bounding box center [213, 363] width 87 height 10
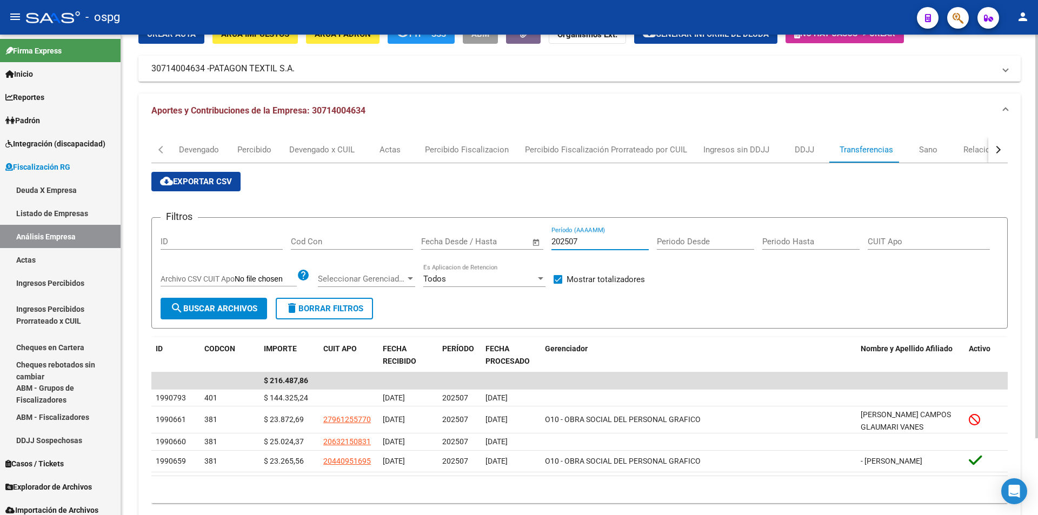
click at [595, 241] on input "202507" at bounding box center [600, 242] width 97 height 10
click at [226, 309] on span "search Buscar Archivos" at bounding box center [213, 309] width 87 height 10
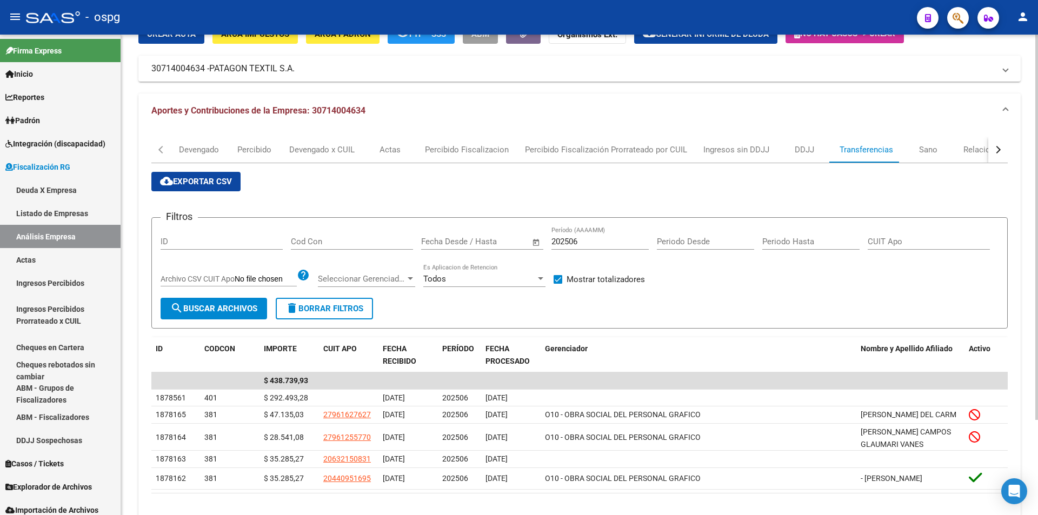
click at [603, 240] on input "202506" at bounding box center [600, 242] width 97 height 10
click at [223, 305] on span "search Buscar Archivos" at bounding box center [213, 309] width 87 height 10
click at [602, 243] on input "202505" at bounding box center [600, 242] width 97 height 10
type input "202504"
click at [198, 307] on span "search Buscar Archivos" at bounding box center [213, 309] width 87 height 10
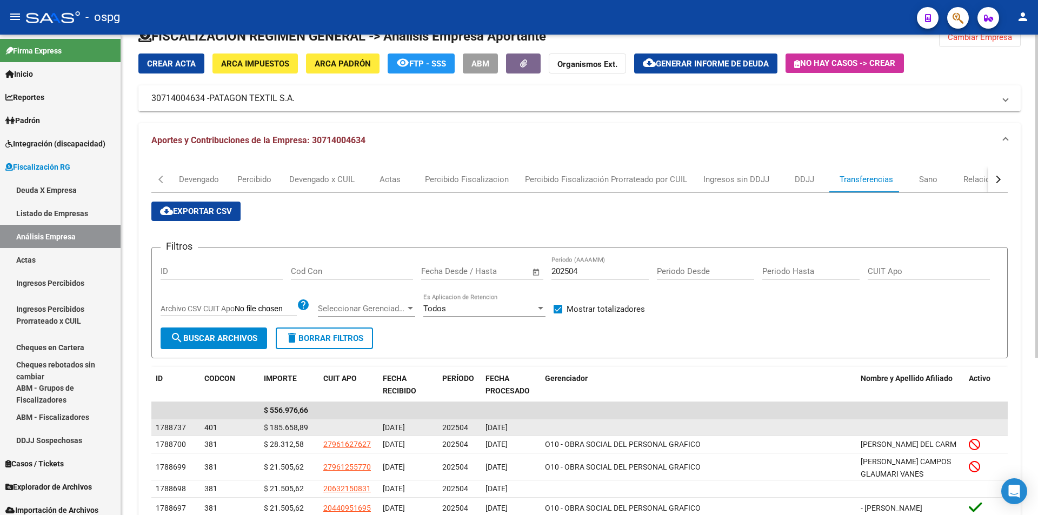
scroll to position [0, 0]
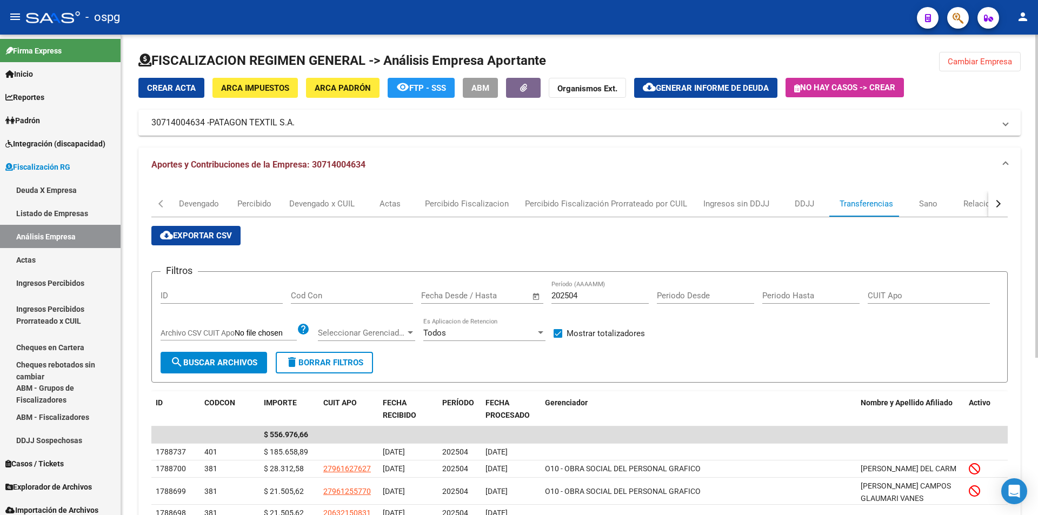
click at [557, 330] on span at bounding box center [558, 333] width 9 height 9
click at [557, 338] on input "Mostrar totalizadores" at bounding box center [557, 338] width 1 height 1
checkbox input "false"
click at [996, 67] on button "Cambiar Empresa" at bounding box center [980, 61] width 82 height 19
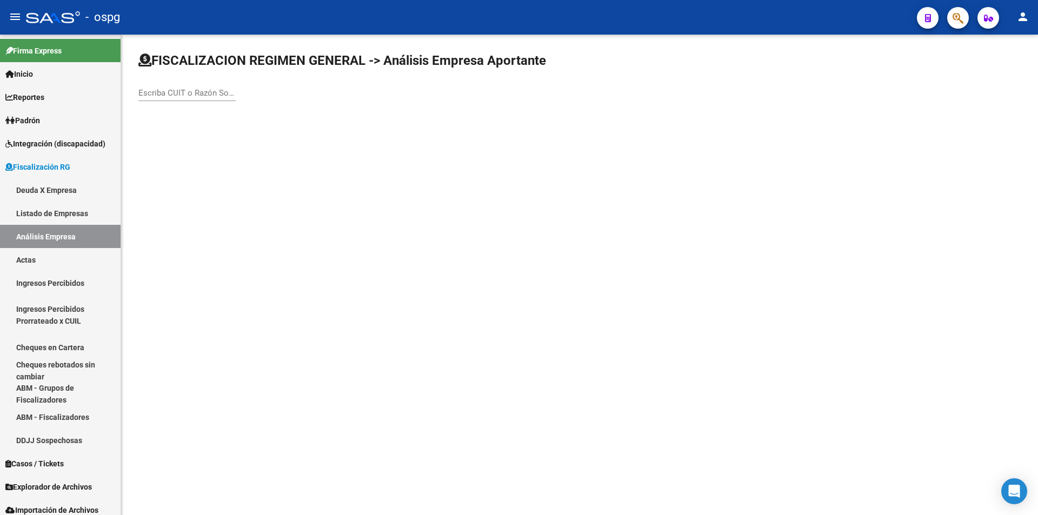
click at [202, 95] on input "Escriba CUIT o Razón Social para buscar" at bounding box center [186, 93] width 97 height 10
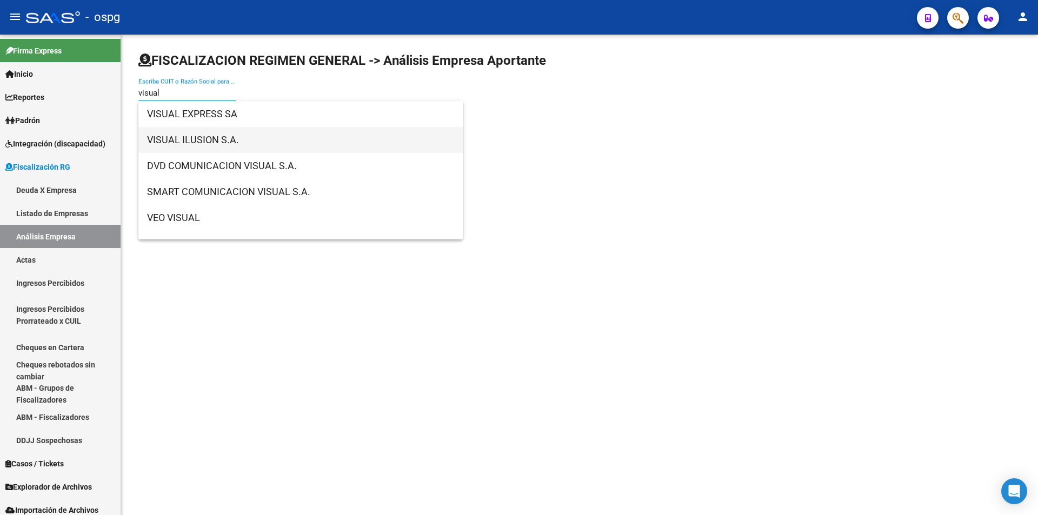
type input "visual"
click at [236, 140] on span "VISUAL ILUSION S.A." at bounding box center [300, 140] width 307 height 26
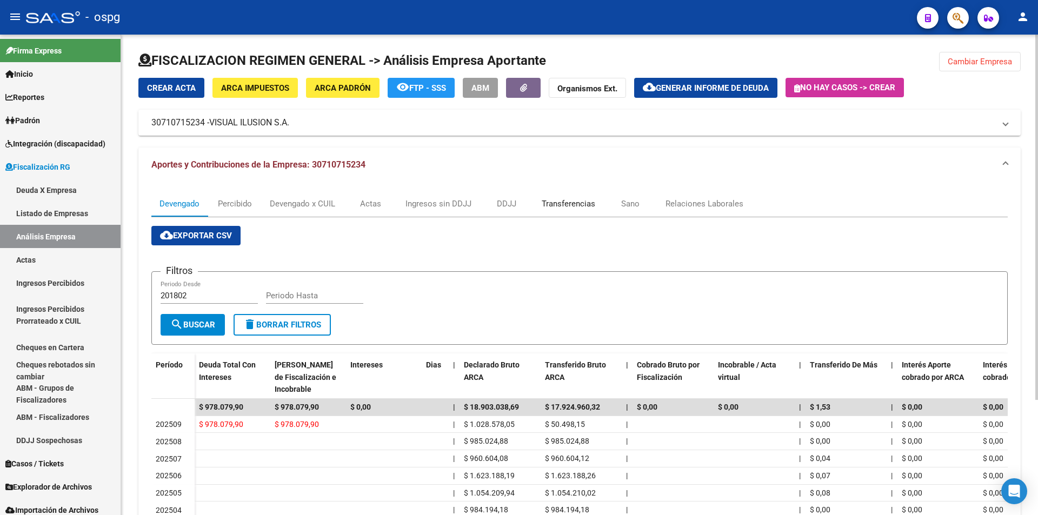
click at [576, 201] on div "Transferencias" at bounding box center [569, 204] width 54 height 12
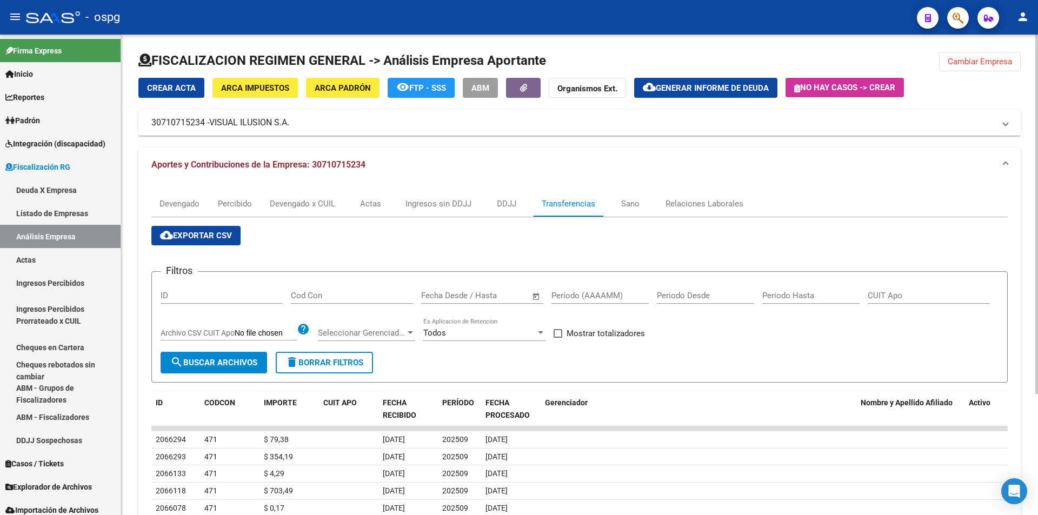
click at [588, 290] on div "Período (AAAAMM)" at bounding box center [600, 292] width 97 height 23
type input "202406"
click at [555, 333] on span at bounding box center [558, 333] width 9 height 9
click at [557, 338] on input "Mostrar totalizadores" at bounding box center [557, 338] width 1 height 1
checkbox input "true"
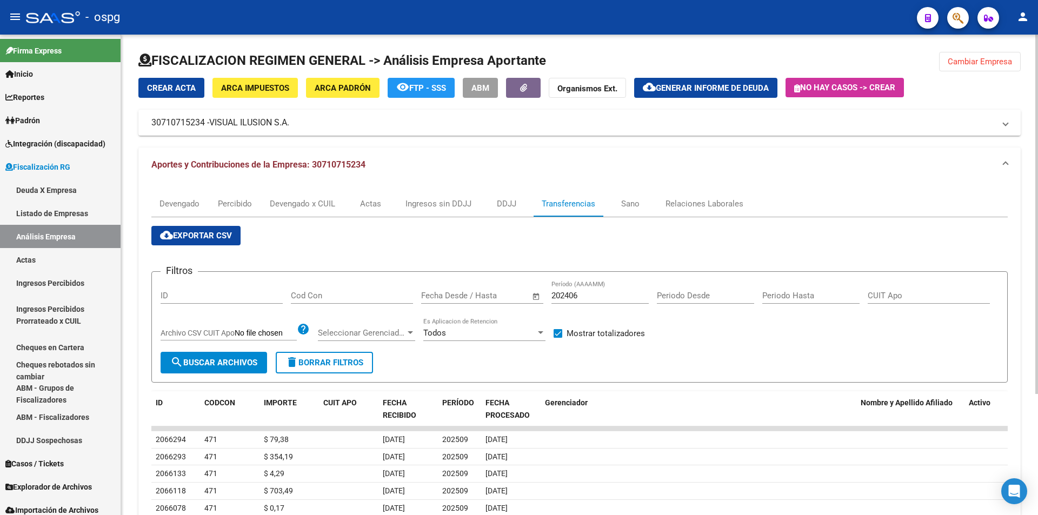
click at [225, 360] on span "search Buscar Archivos" at bounding box center [213, 363] width 87 height 10
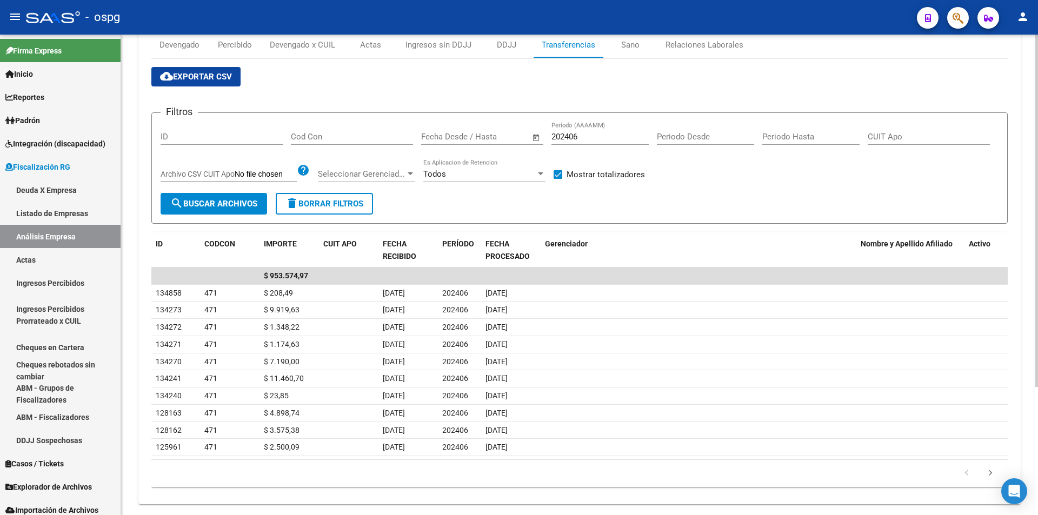
scroll to position [175, 0]
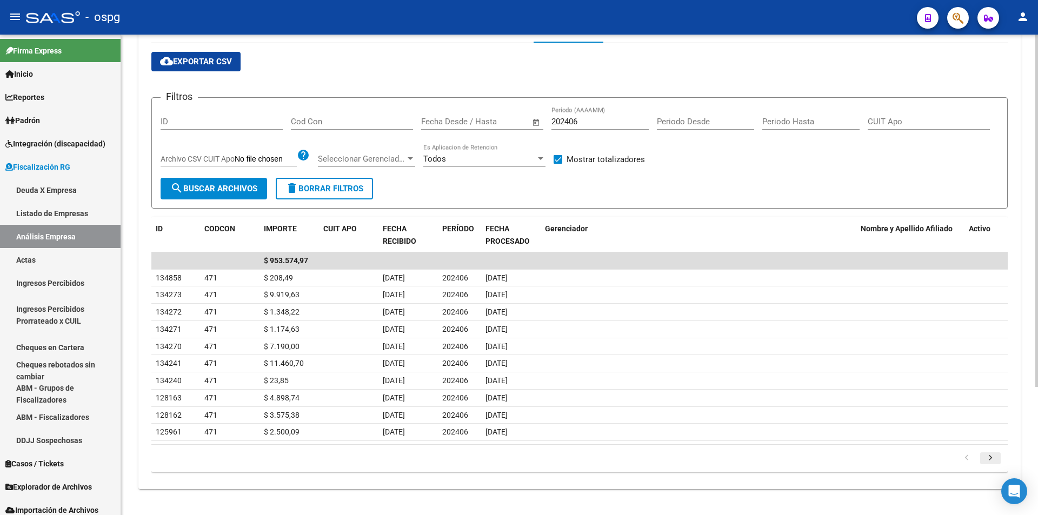
click at [991, 456] on icon "go to next page" at bounding box center [991, 459] width 14 height 13
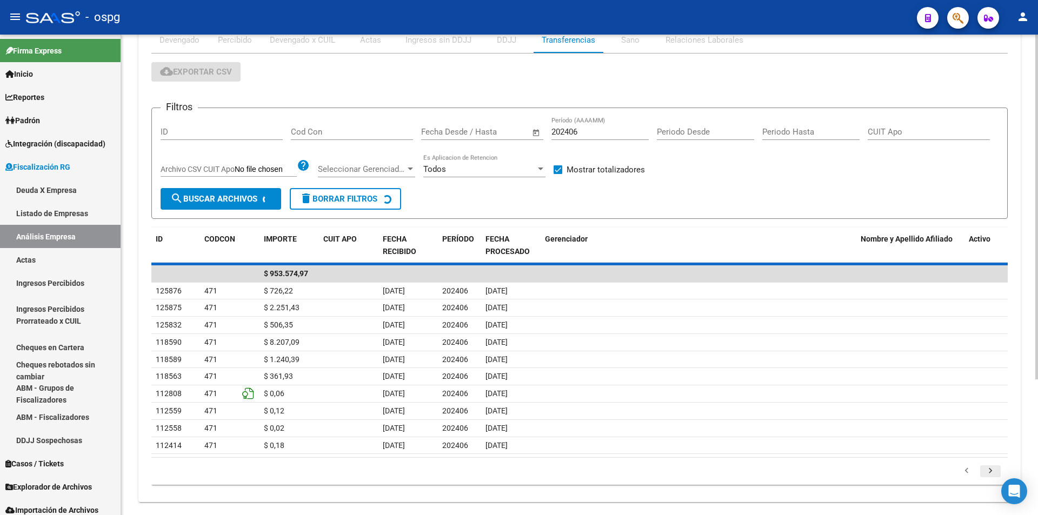
scroll to position [185, 0]
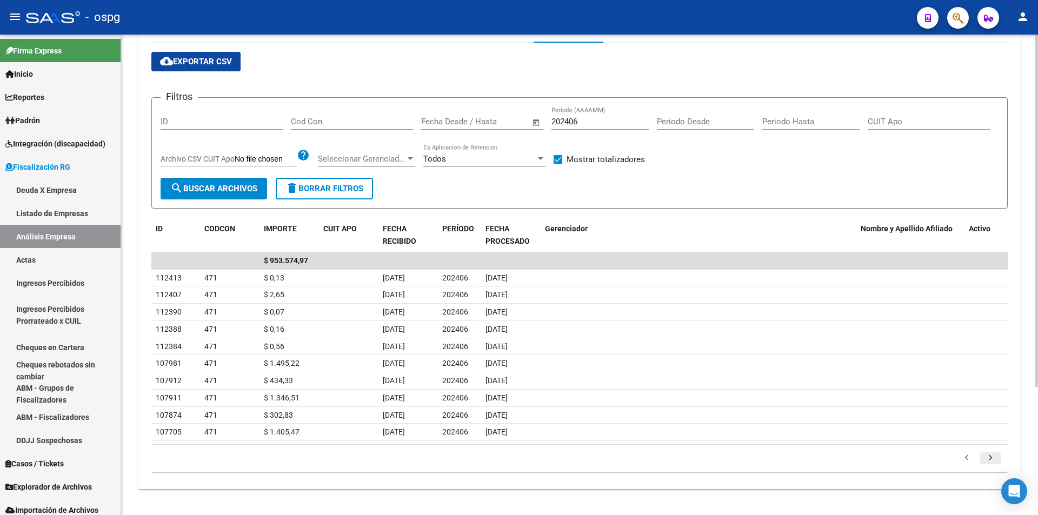
click at [991, 456] on icon "go to next page" at bounding box center [991, 459] width 14 height 13
click at [991, 457] on icon "go to next page" at bounding box center [991, 459] width 14 height 13
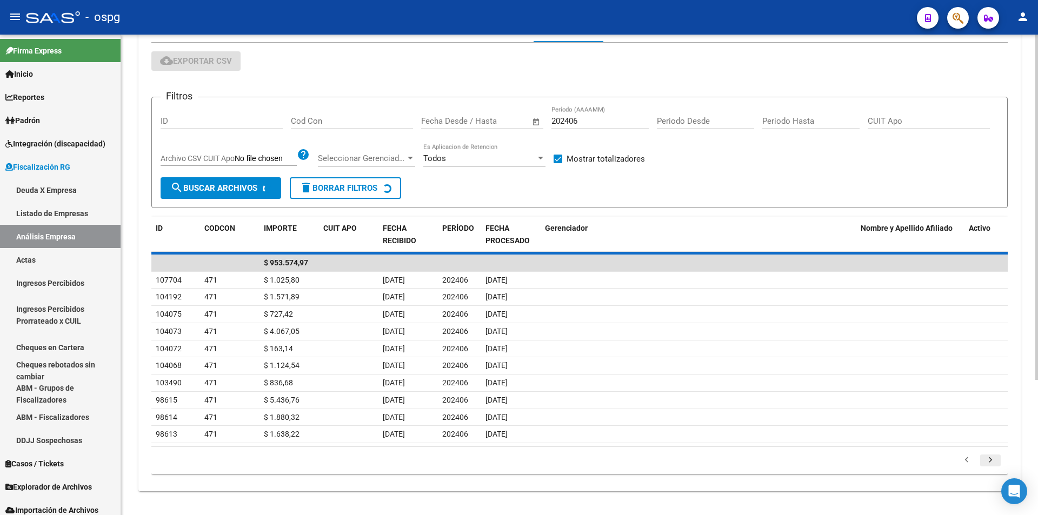
scroll to position [175, 0]
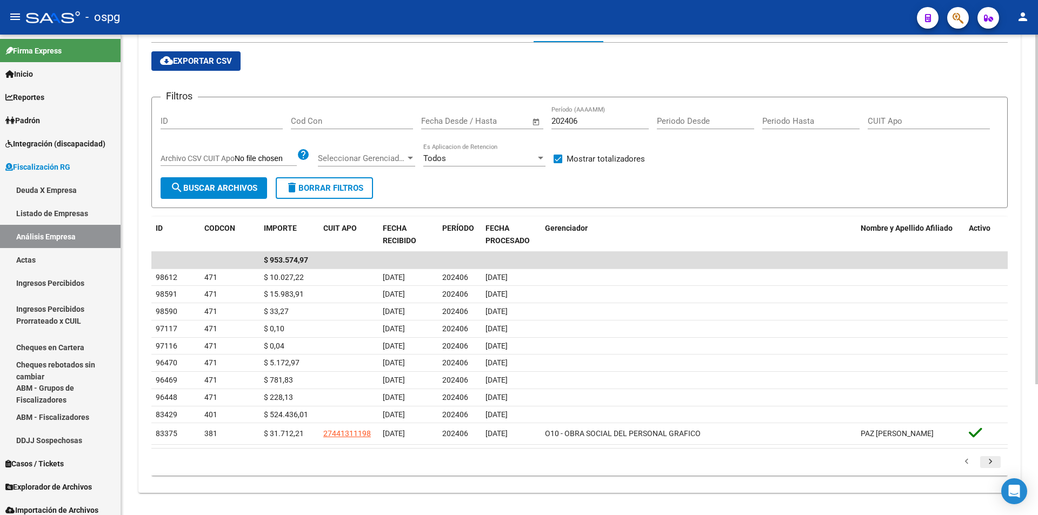
click at [991, 457] on li at bounding box center [991, 462] width 24 height 18
click at [993, 462] on icon "go to next page" at bounding box center [991, 463] width 14 height 13
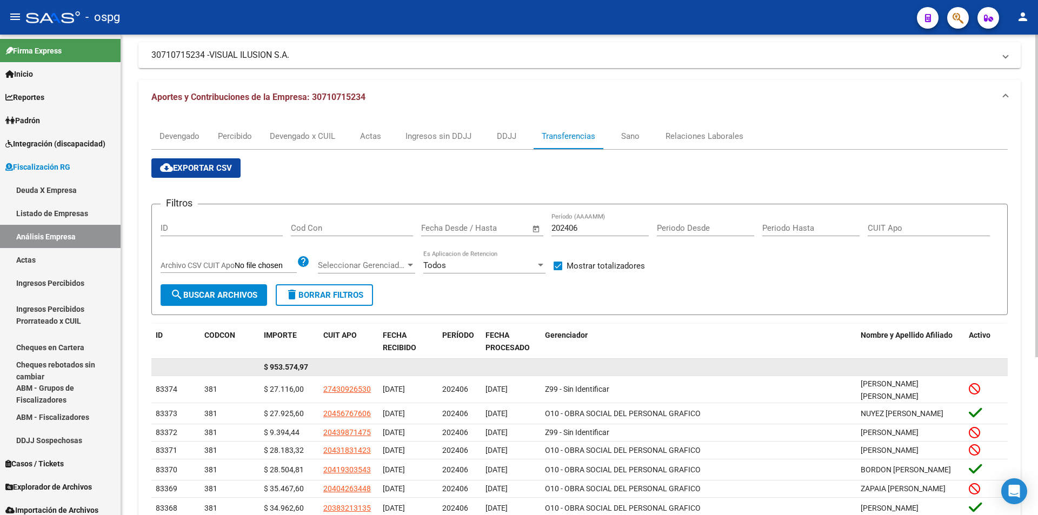
scroll to position [67, 0]
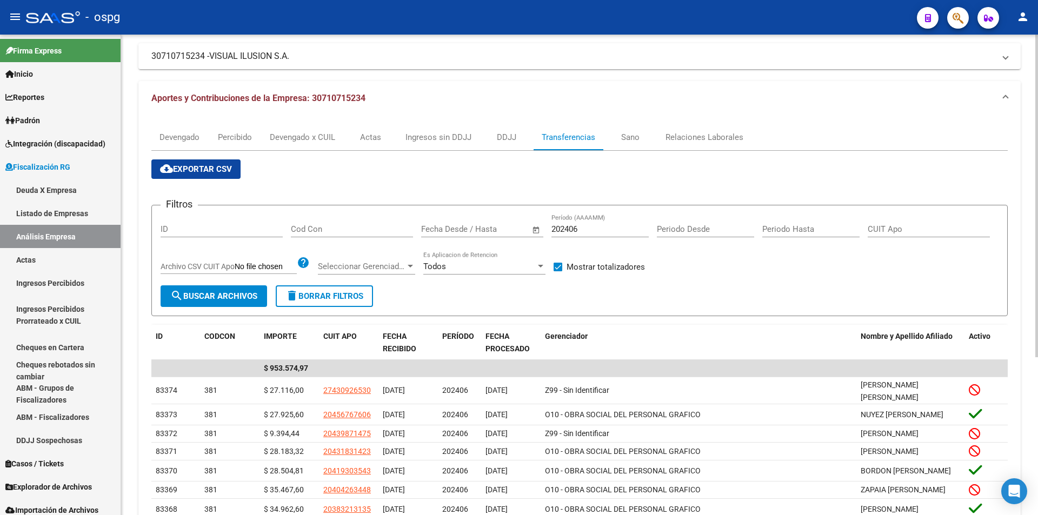
click at [583, 231] on input "202406" at bounding box center [600, 229] width 97 height 10
click at [237, 302] on button "search Buscar Archivos" at bounding box center [214, 296] width 107 height 22
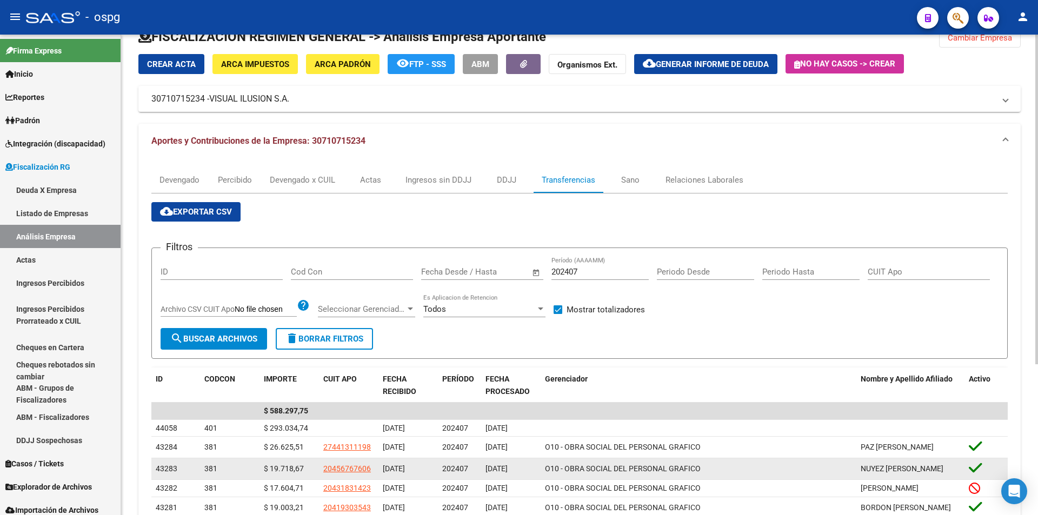
scroll to position [12, 0]
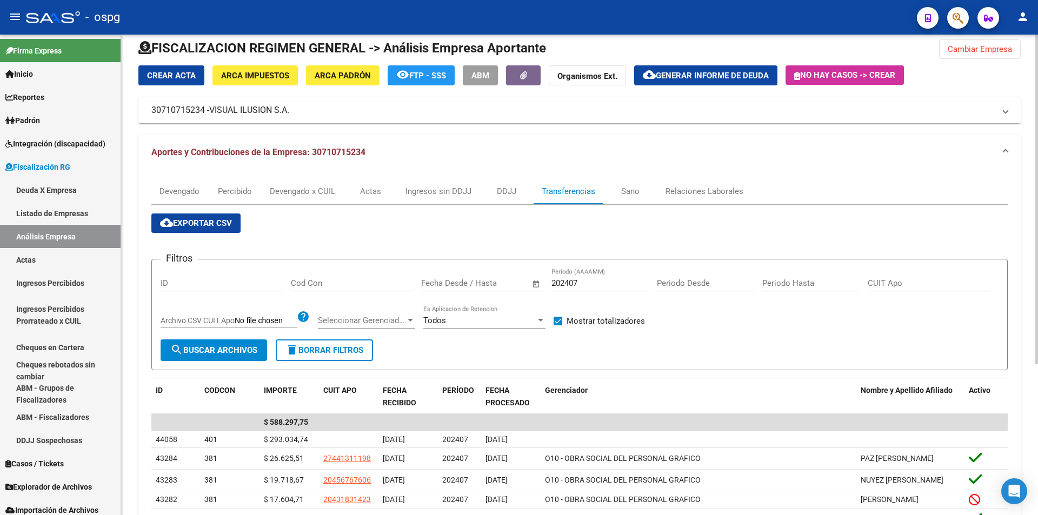
click at [591, 285] on input "202407" at bounding box center [600, 283] width 97 height 10
click at [240, 346] on span "search Buscar Archivos" at bounding box center [213, 351] width 87 height 10
click at [583, 281] on input "202408" at bounding box center [600, 283] width 97 height 10
click at [211, 355] on span "search Buscar Archivos" at bounding box center [213, 351] width 87 height 10
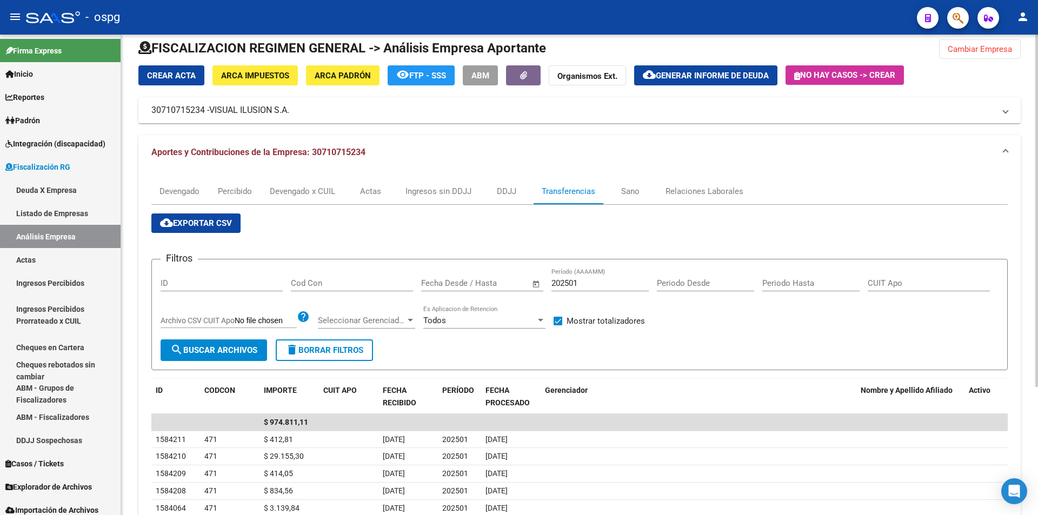
drag, startPoint x: 591, startPoint y: 289, endPoint x: 585, endPoint y: 296, distance: 9.2
click at [590, 289] on div "202501 Período (AAAAMM)" at bounding box center [600, 279] width 97 height 23
type input "202502"
click at [213, 361] on button "search Buscar Archivos" at bounding box center [214, 351] width 107 height 22
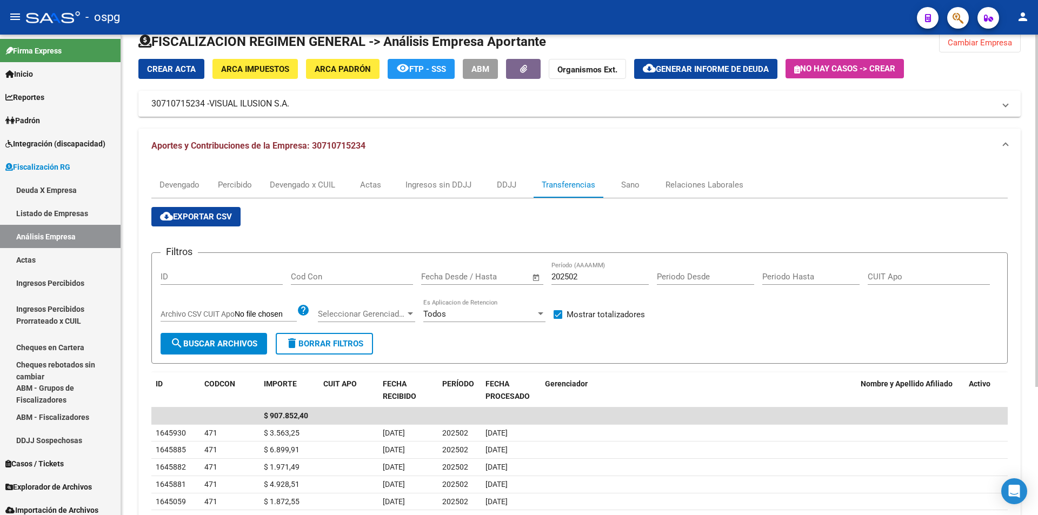
scroll to position [0, 0]
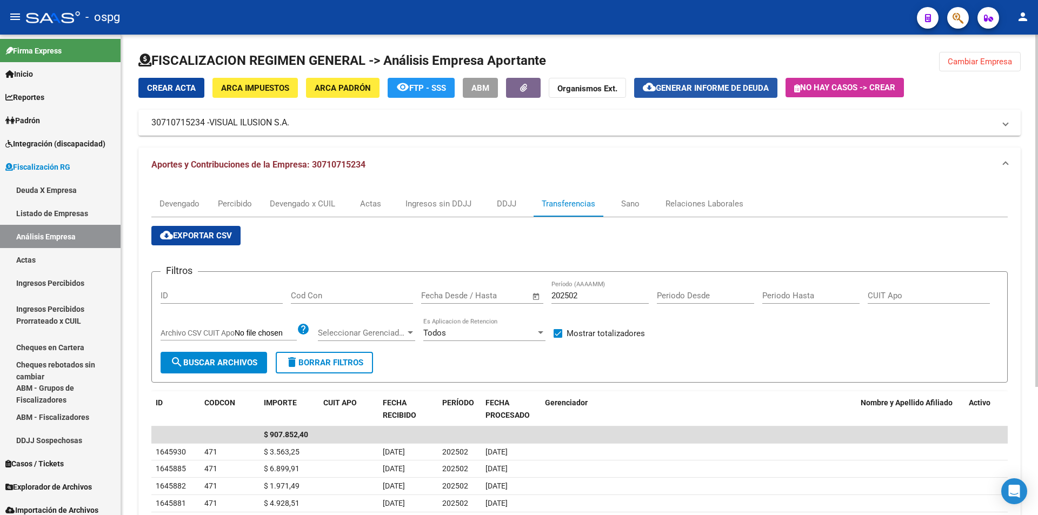
click at [710, 87] on span "Generar informe de deuda" at bounding box center [712, 88] width 113 height 10
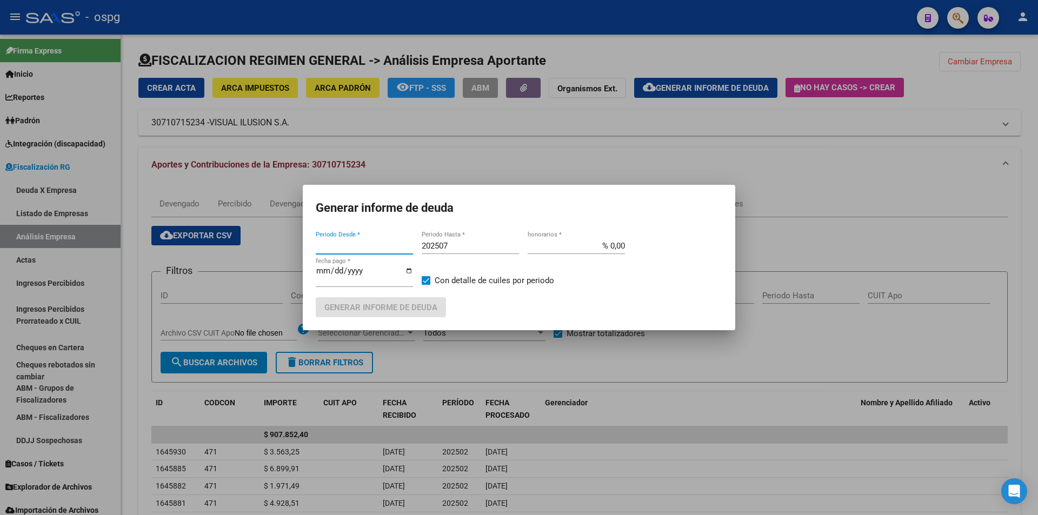
type input "202405"
click at [464, 242] on input "202507" at bounding box center [470, 246] width 97 height 10
type input "202508"
click at [428, 276] on label "Con detalle de cuiles por periodo" at bounding box center [488, 280] width 132 height 13
click at [426, 285] on input "Con detalle de cuiles por periodo" at bounding box center [426, 285] width 1 height 1
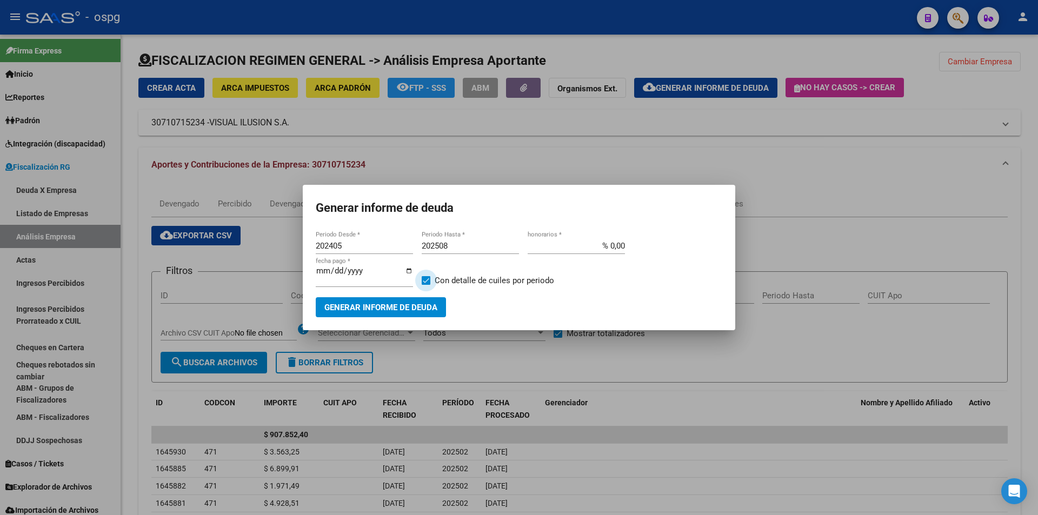
checkbox input "false"
click at [421, 302] on span "Generar informe de deuda" at bounding box center [380, 307] width 113 height 10
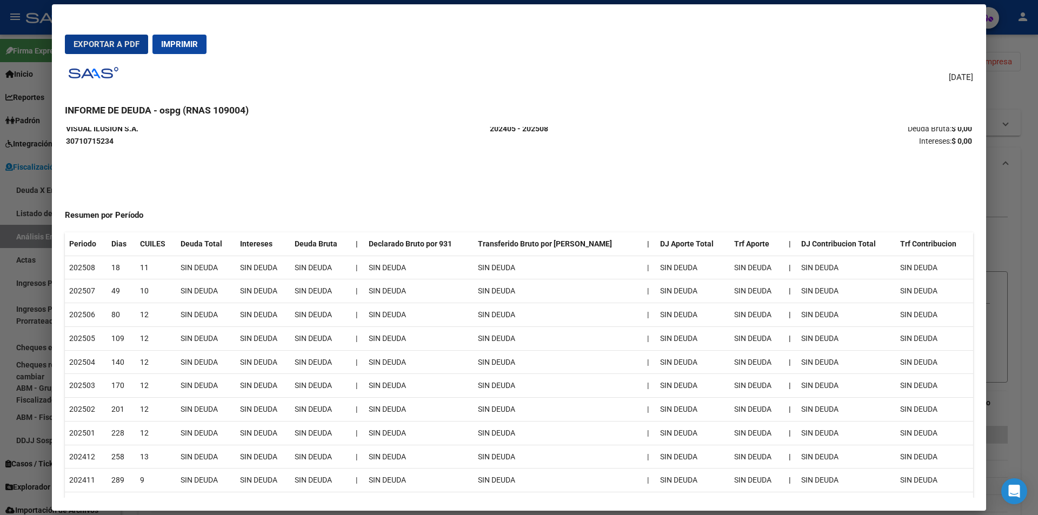
scroll to position [54, 0]
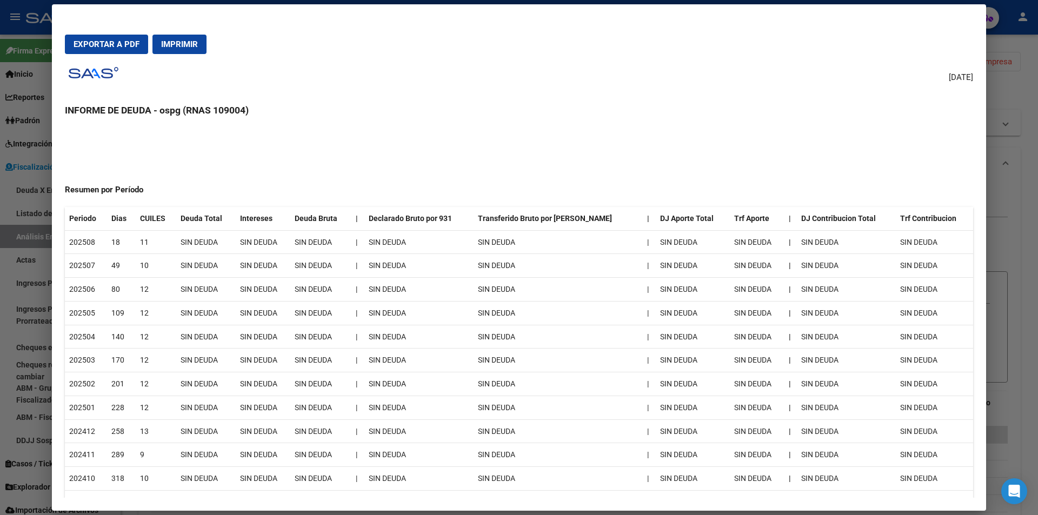
click at [1032, 238] on div at bounding box center [519, 257] width 1038 height 515
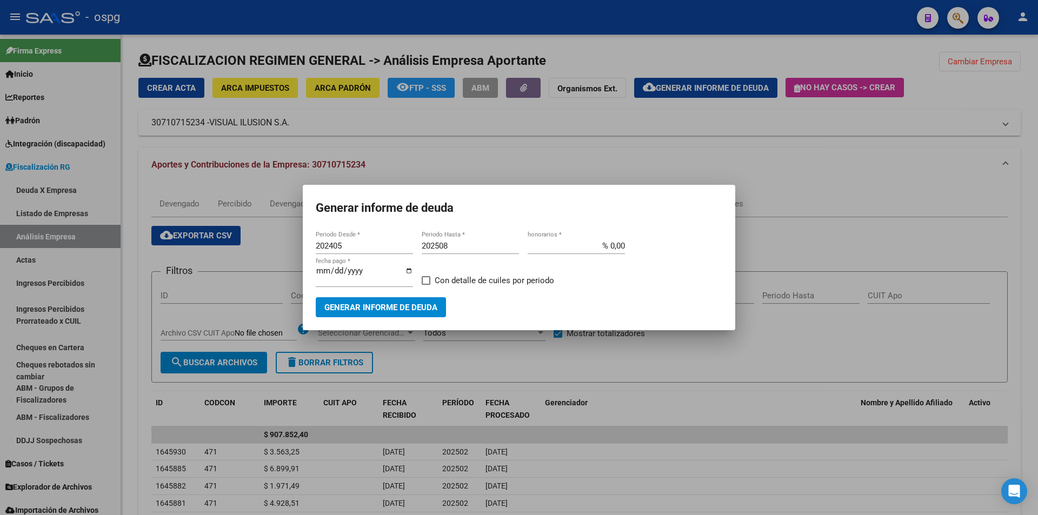
drag, startPoint x: 804, startPoint y: 197, endPoint x: 805, endPoint y: 188, distance: 9.3
click at [805, 197] on div at bounding box center [519, 257] width 1038 height 515
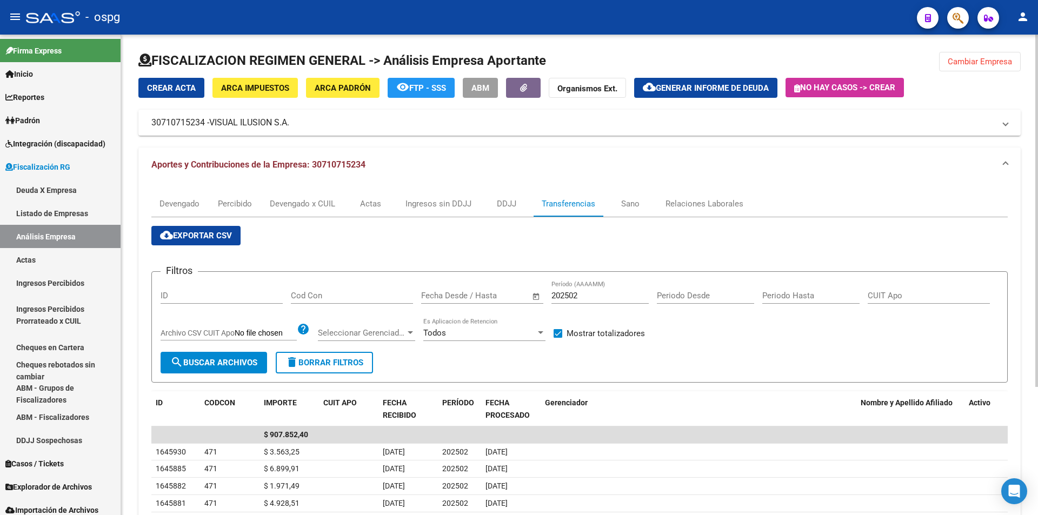
click at [977, 54] on button "Cambiar Empresa" at bounding box center [980, 61] width 82 height 19
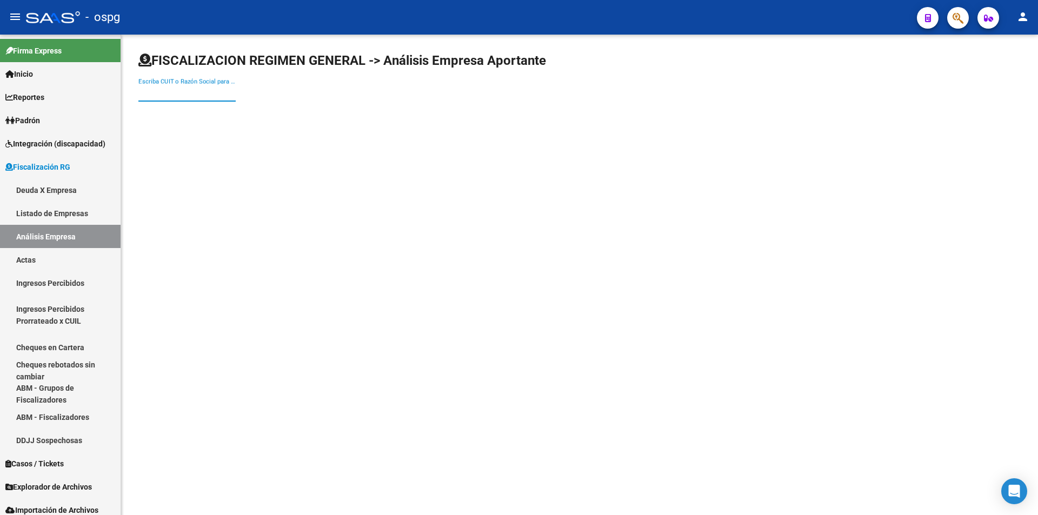
click at [205, 93] on input "Escriba CUIT o Razón Social para buscar" at bounding box center [186, 93] width 97 height 10
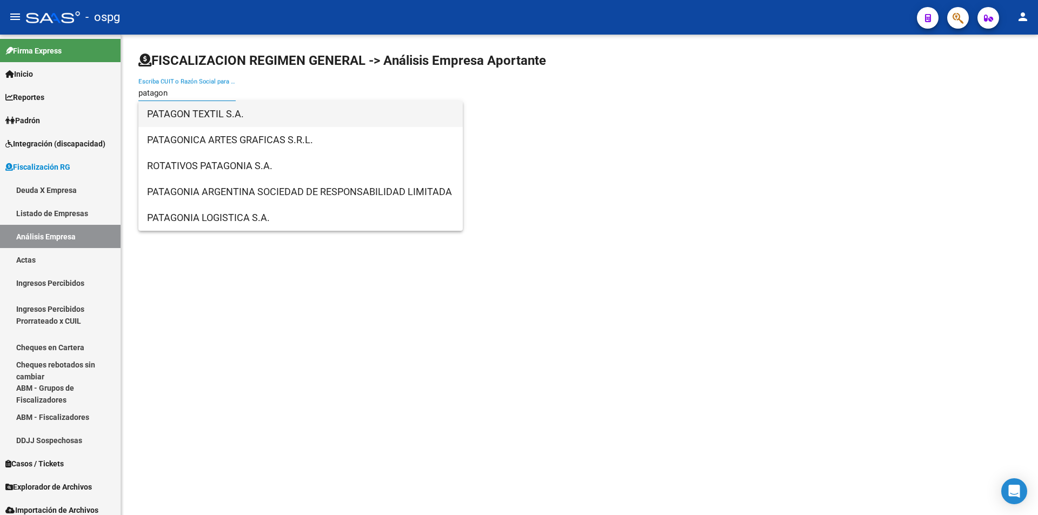
type input "patagon"
click at [207, 108] on span "PATAGON TEXTIL S.A." at bounding box center [300, 114] width 307 height 26
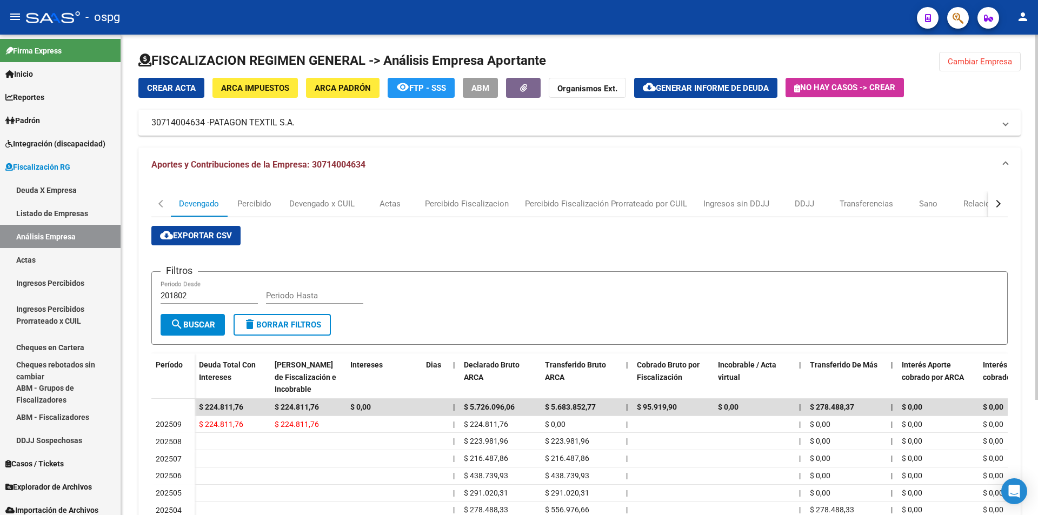
click at [696, 94] on button "cloud_download Generar informe de deuda" at bounding box center [705, 88] width 143 height 20
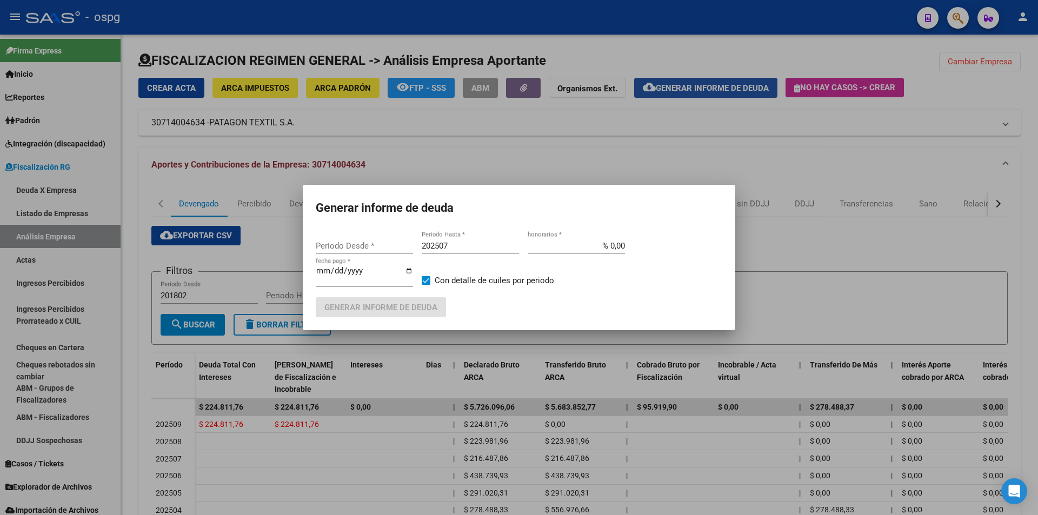
type input "202504"
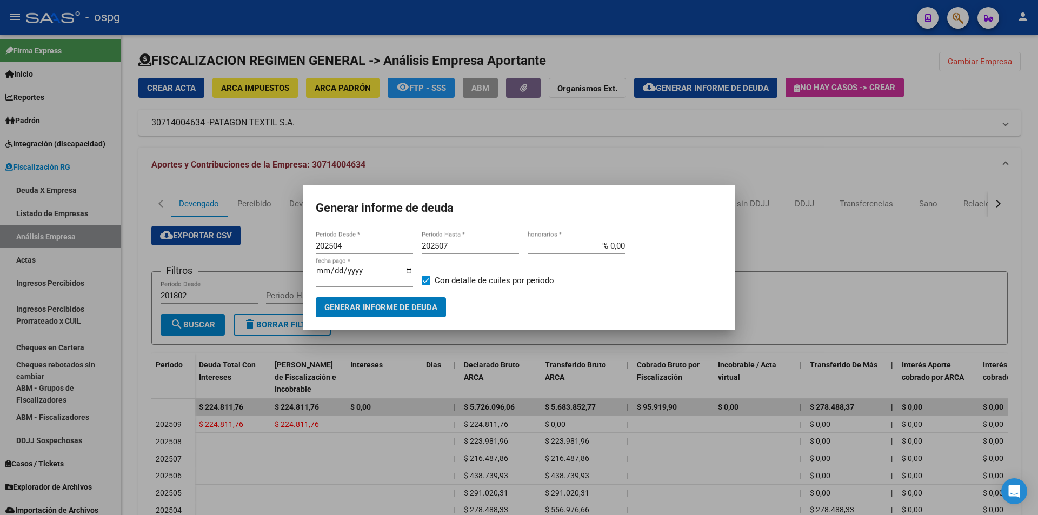
click at [478, 246] on input "202507" at bounding box center [470, 246] width 97 height 10
type input "202508"
click at [424, 277] on span at bounding box center [426, 280] width 9 height 9
click at [426, 285] on input "Con detalle de cuiles por periodo" at bounding box center [426, 285] width 1 height 1
checkbox input "false"
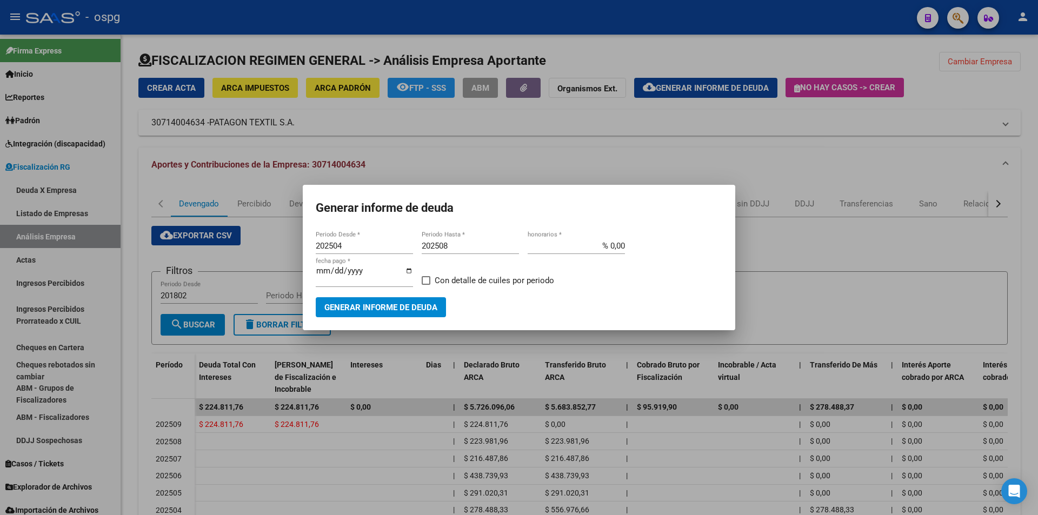
click at [419, 301] on button "Generar informe de deuda" at bounding box center [381, 307] width 130 height 20
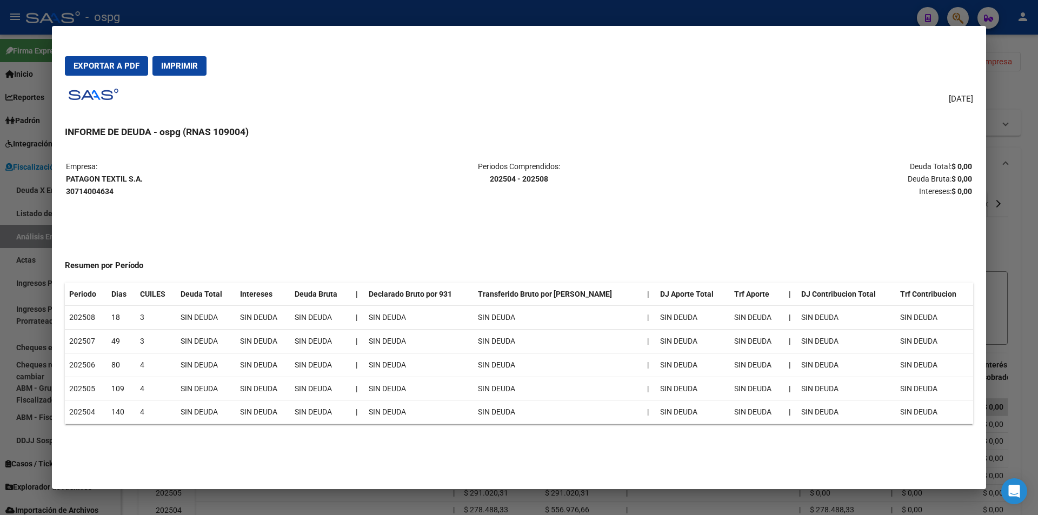
click at [1031, 247] on div at bounding box center [519, 257] width 1038 height 515
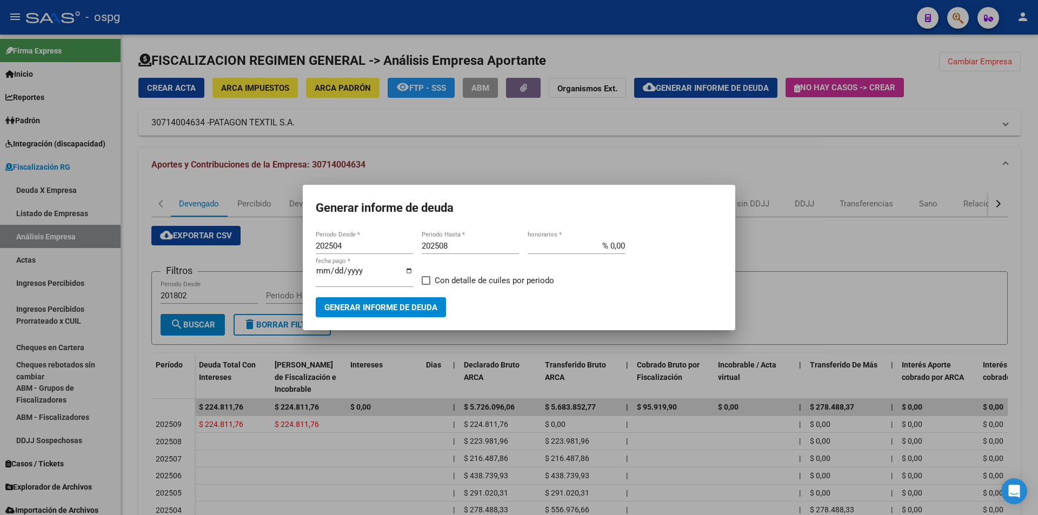
click at [1031, 247] on div at bounding box center [519, 257] width 1038 height 515
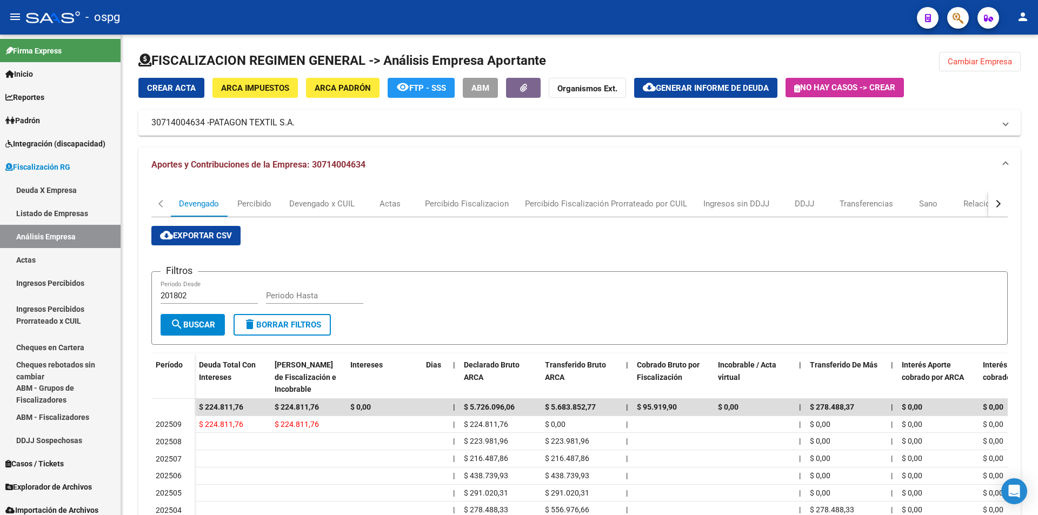
click at [1031, 247] on div "FISCALIZACION REGIMEN GENERAL -> Análisis Empresa Aportante Cambiar Empresa Cre…" at bounding box center [579, 347] width 917 height 624
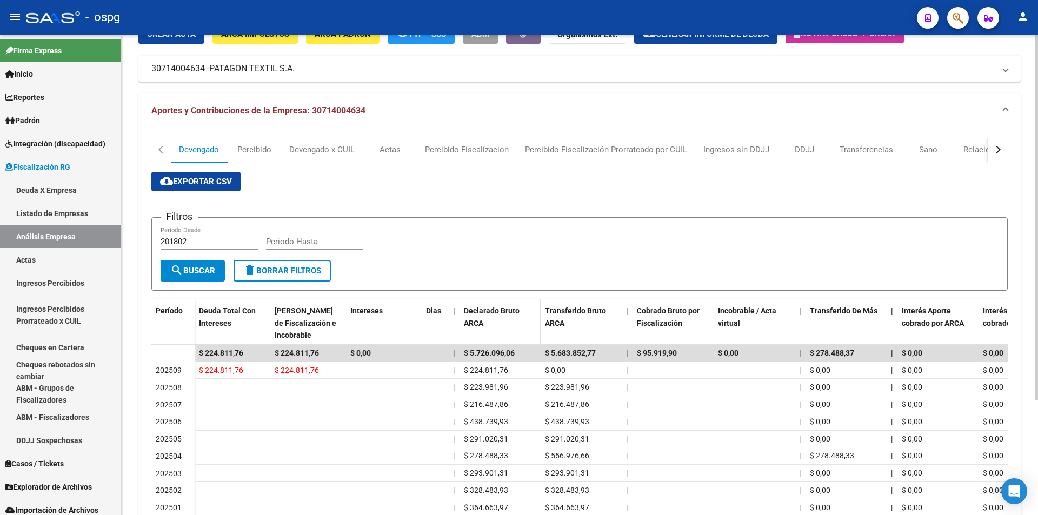
scroll to position [0, 0]
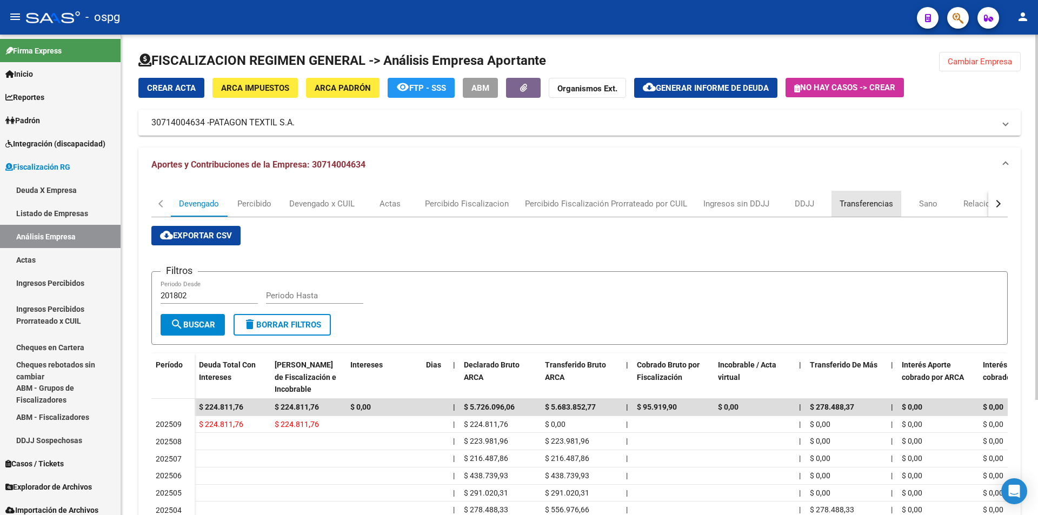
click at [872, 202] on div "Transferencias" at bounding box center [867, 204] width 54 height 12
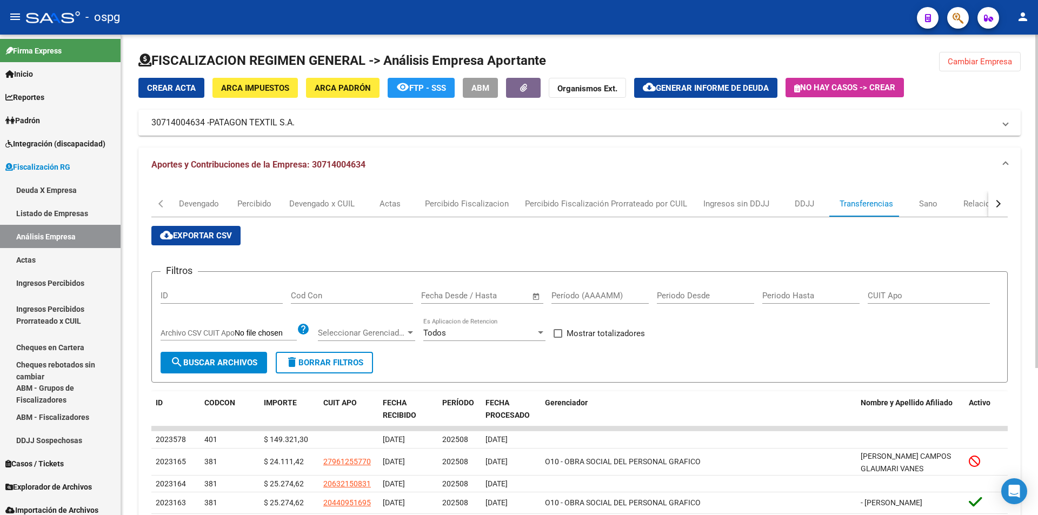
click at [590, 295] on input "Período (AAAAMM)" at bounding box center [600, 296] width 97 height 10
type input "202504"
click at [557, 335] on span at bounding box center [558, 333] width 9 height 9
click at [557, 338] on input "Mostrar totalizadores" at bounding box center [557, 338] width 1 height 1
checkbox input "true"
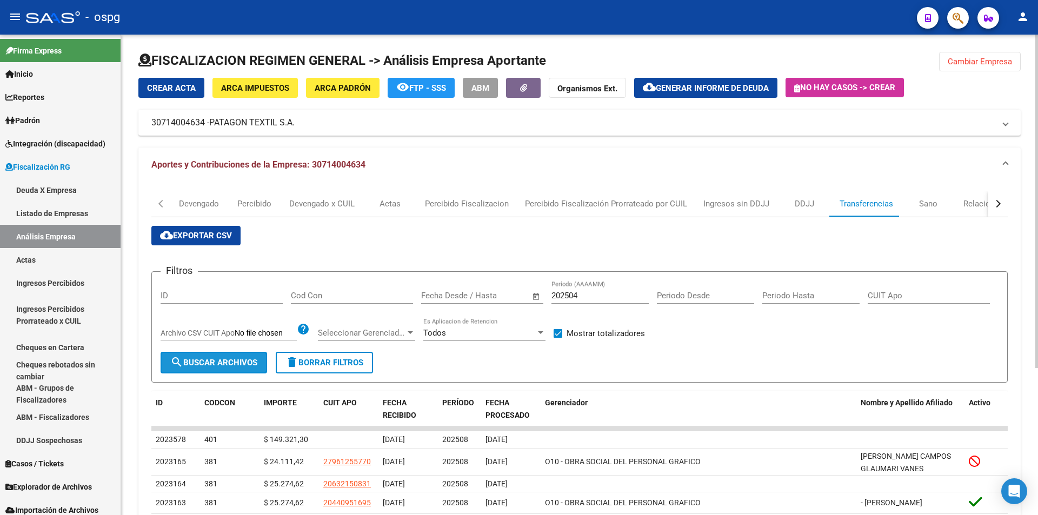
click at [228, 363] on span "search Buscar Archivos" at bounding box center [213, 363] width 87 height 10
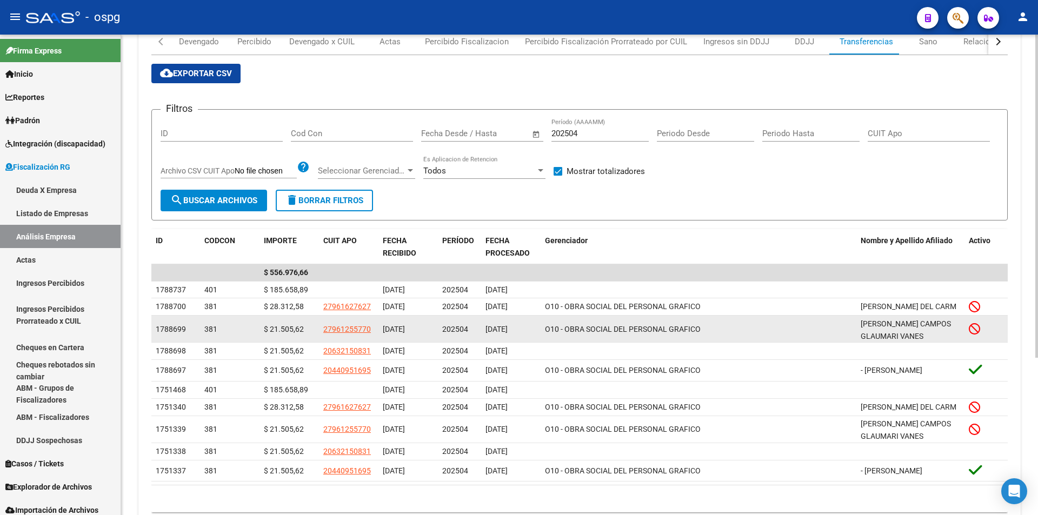
scroll to position [54, 0]
